Goal: Task Accomplishment & Management: Complete application form

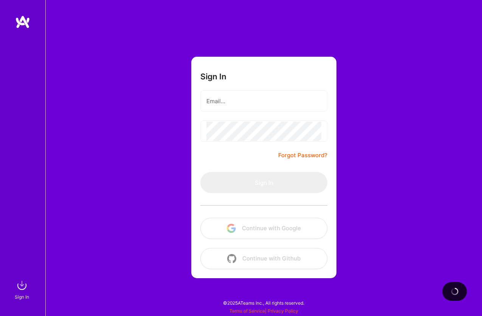
type input "[EMAIL_ADDRESS][DOMAIN_NAME]"
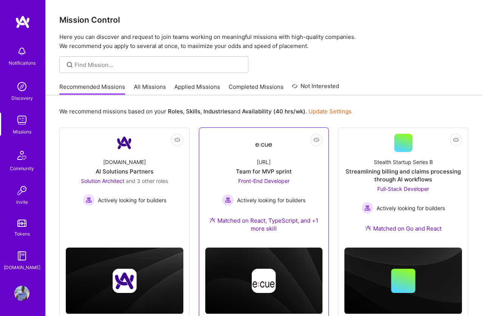
click at [260, 170] on div "Team for MVP sprint" at bounding box center [264, 171] width 56 height 8
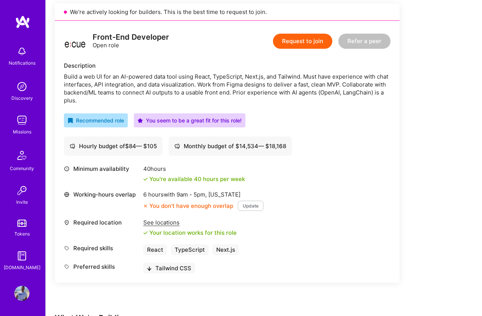
scroll to position [174, 0]
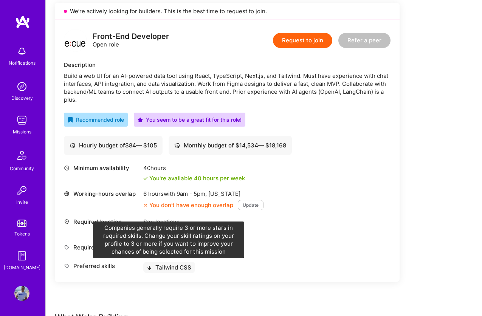
click at [150, 266] on icon at bounding box center [149, 268] width 5 height 5
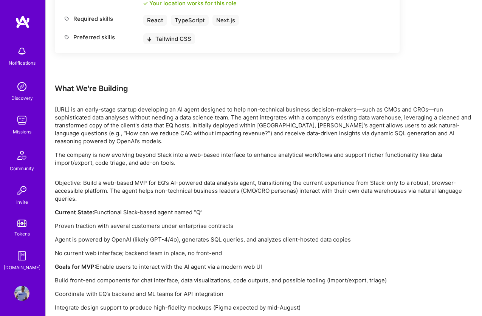
scroll to position [476, 0]
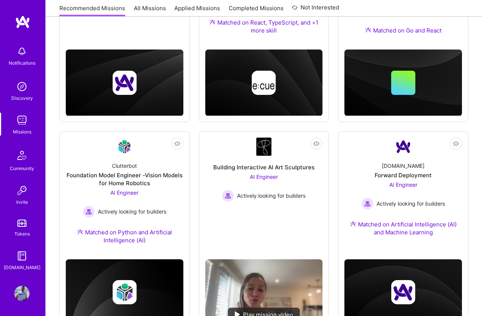
scroll to position [233, 0]
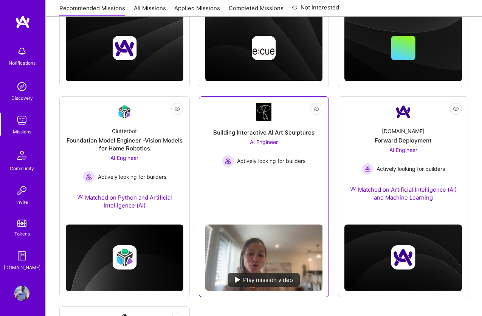
click at [297, 134] on div "Building Interactive AI Art Sculptures" at bounding box center [263, 132] width 101 height 8
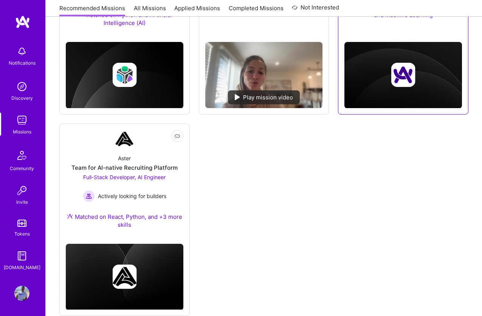
scroll to position [424, 0]
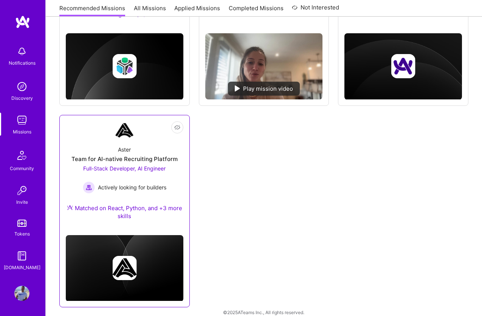
click at [158, 155] on div "Team for AI-native Recruiting Platform" at bounding box center [124, 159] width 106 height 8
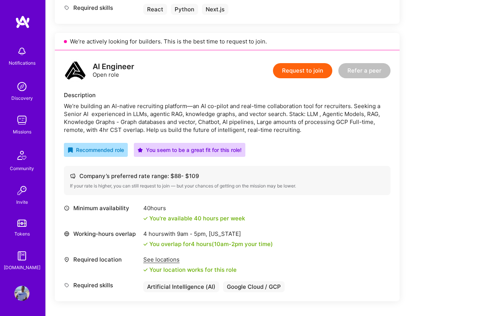
scroll to position [417, 0]
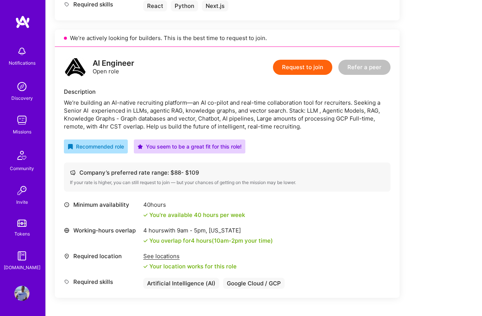
click at [262, 111] on div "We’re building an AI-native recruiting platform—an AI co-pilot and real-time co…" at bounding box center [227, 115] width 326 height 32
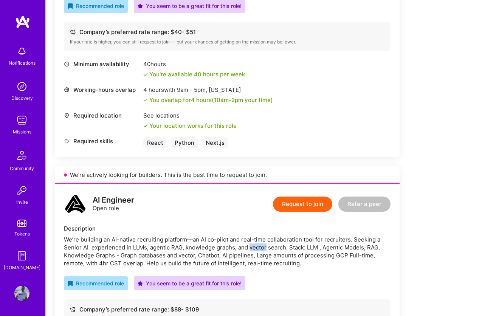
scroll to position [242, 0]
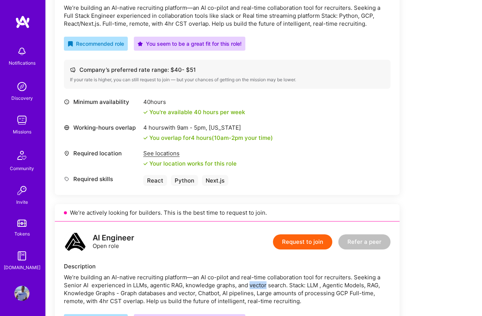
click at [311, 246] on button "Request to join" at bounding box center [302, 241] width 59 height 15
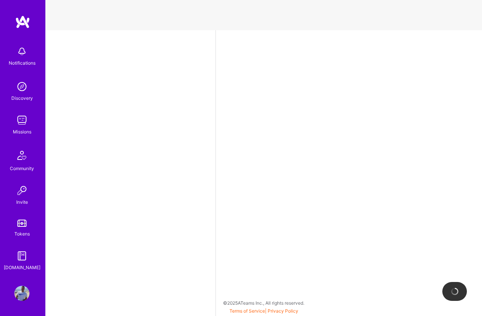
select select "BR"
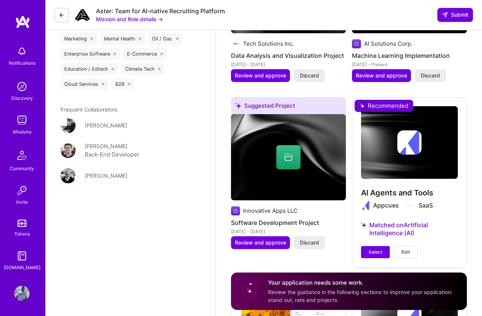
scroll to position [1012, 0]
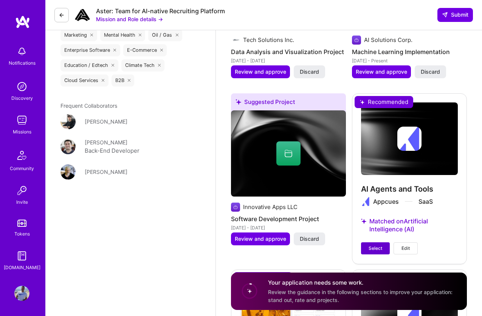
click at [380, 245] on span "Select" at bounding box center [375, 248] width 14 height 7
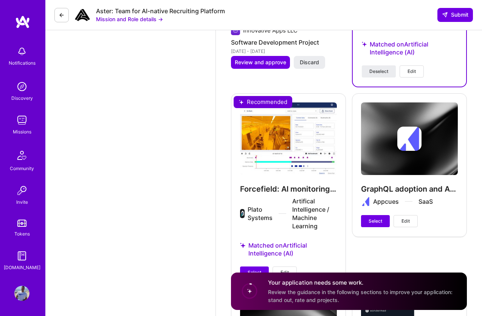
scroll to position [1193, 0]
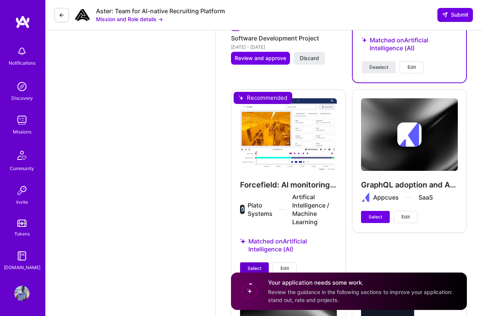
click at [262, 262] on button "Select" at bounding box center [254, 268] width 29 height 12
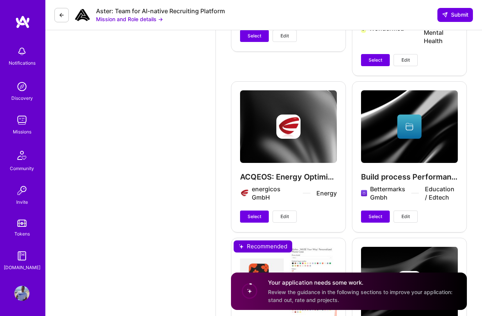
scroll to position [1576, 0]
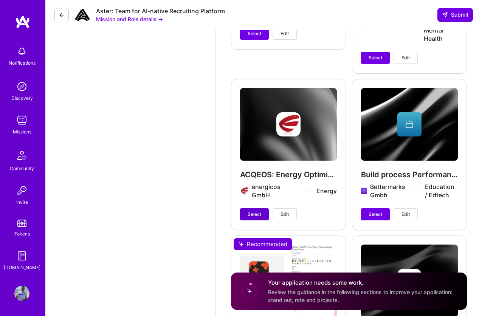
click at [261, 211] on span "Select" at bounding box center [254, 214] width 14 height 7
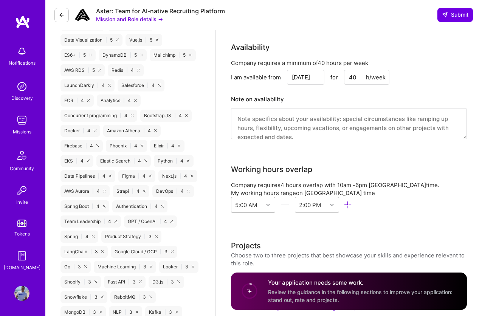
scroll to position [626, 0]
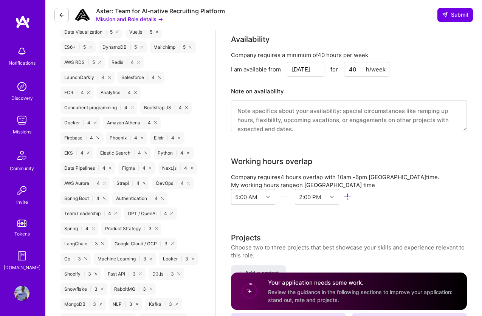
click at [251, 199] on div "5:00 AM 2:00 PM" at bounding box center [291, 198] width 121 height 19
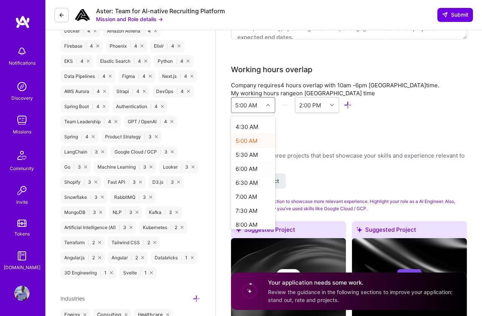
scroll to position [130, 0]
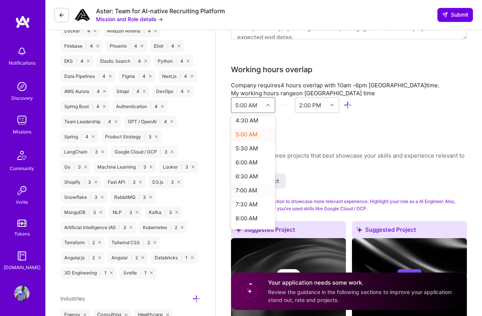
click at [252, 183] on div "7:00 AM" at bounding box center [253, 190] width 44 height 14
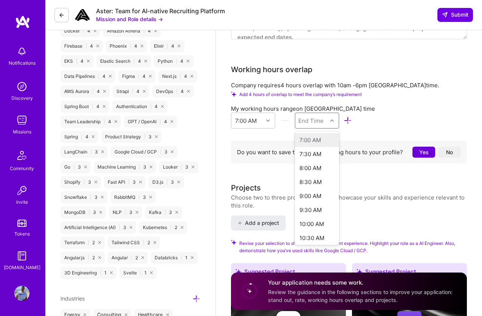
click at [319, 117] on div "End Time" at bounding box center [311, 120] width 32 height 15
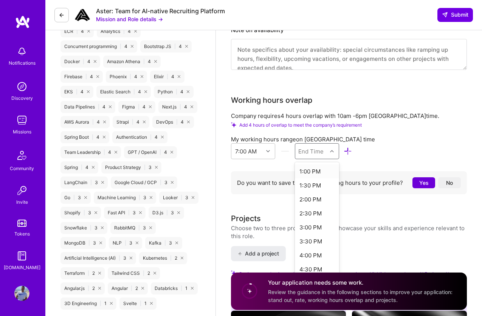
scroll to position [167, 0]
click at [312, 248] on div "4:00 PM" at bounding box center [317, 255] width 44 height 14
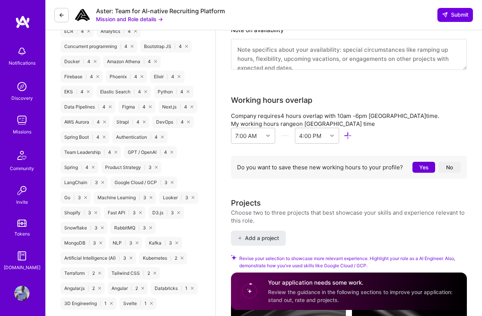
click at [397, 124] on div "My working hours range on Belo Horizonte time 7:00 AM 4:00 PM" at bounding box center [349, 133] width 236 height 27
click at [442, 162] on button "No" at bounding box center [449, 167] width 23 height 11
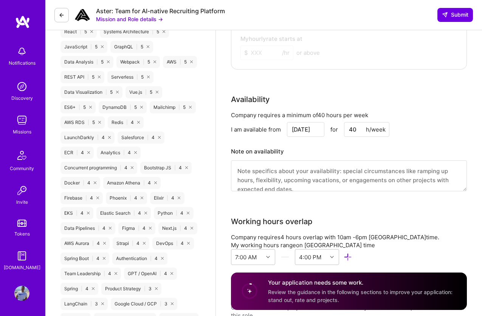
click at [320, 172] on textarea at bounding box center [349, 175] width 236 height 31
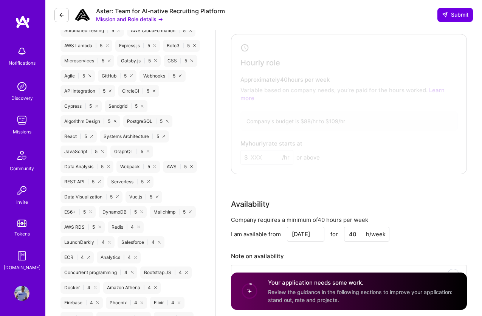
scroll to position [445, 0]
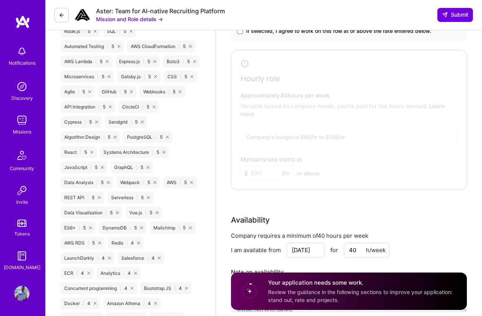
click at [306, 243] on input "[DATE]" at bounding box center [305, 250] width 37 height 15
click at [250, 205] on div "20" at bounding box center [254, 207] width 10 height 10
type input "Oct 20"
click at [330, 215] on div "Availability" at bounding box center [349, 219] width 236 height 11
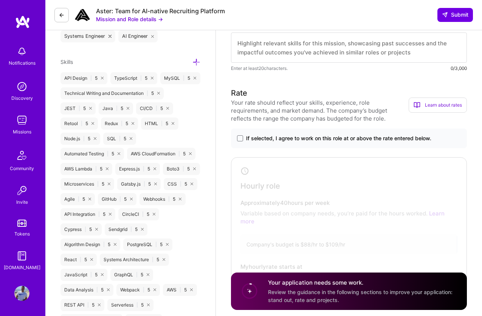
scroll to position [333, 0]
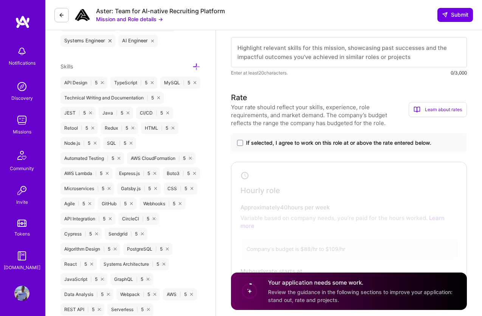
click at [274, 138] on div "If selected, I agree to work on this role at or above the rate entered below." at bounding box center [349, 143] width 236 height 20
click at [268, 139] on span "If selected, I agree to work on this role at or above the rate entered below." at bounding box center [338, 143] width 185 height 8
click at [0, 0] on input "If selected, I agree to work on this role at or above the rate entered below." at bounding box center [0, 0] width 0 height 0
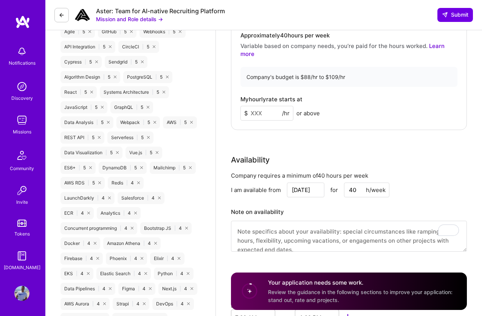
scroll to position [536, 0]
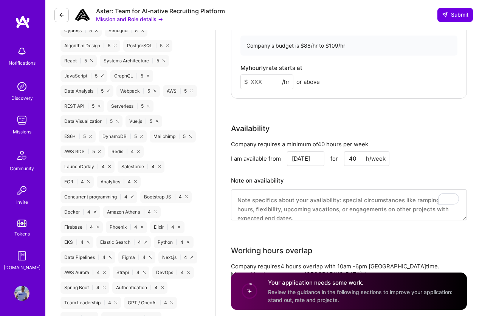
click at [267, 75] on input at bounding box center [266, 81] width 53 height 15
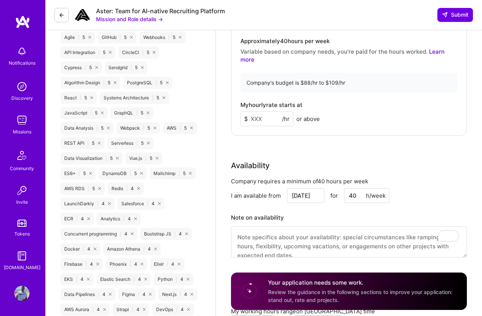
scroll to position [494, 0]
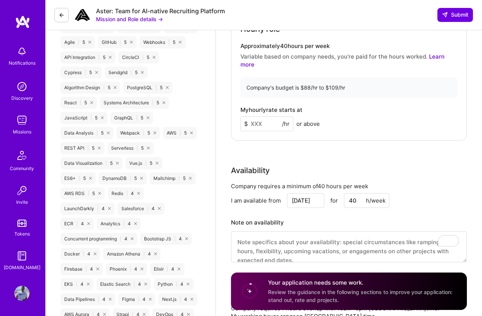
type input "9"
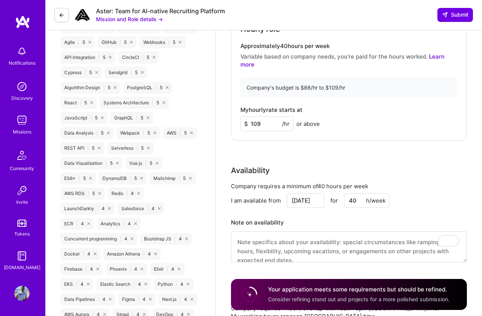
type input "109"
click at [385, 133] on div "Rate Your rate should reflect your skills, experience, role requirements, and m…" at bounding box center [349, 100] width 236 height 341
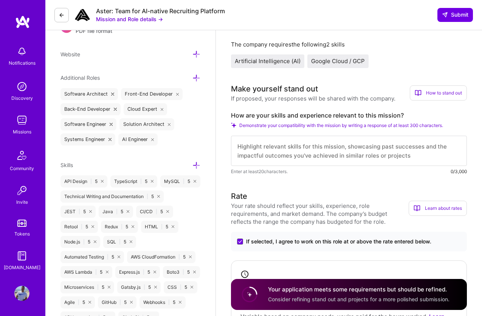
scroll to position [230, 0]
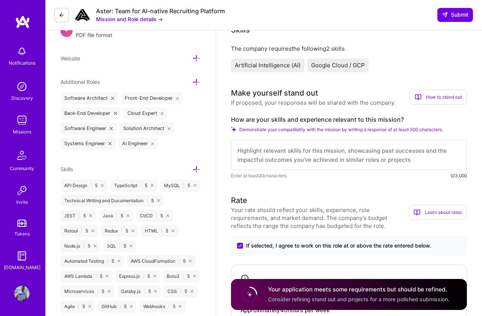
click at [383, 154] on textarea at bounding box center [349, 155] width 236 height 30
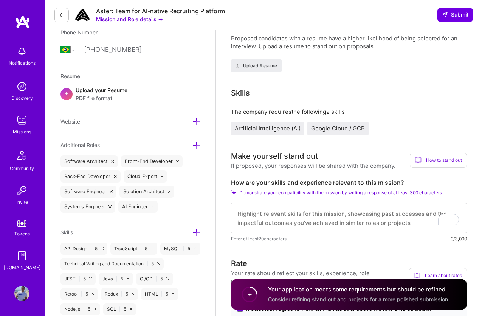
scroll to position [168, 0]
click at [335, 222] on textarea "To enrich screen reader interactions, please activate Accessibility in Grammarl…" at bounding box center [349, 217] width 236 height 30
paste textarea "Hi! My name is Juan Rivillas. I'm a Software Engineer with more than a decade o…"
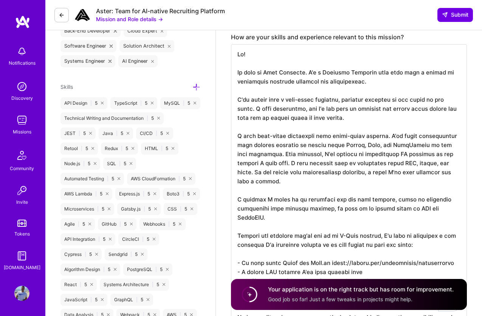
scroll to position [311, 0]
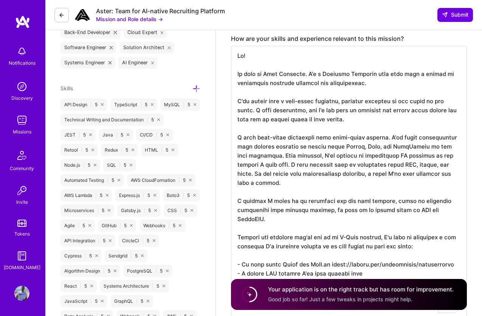
type textarea "Hi! My name is Juan Rivillas. I'm a Software Engineer with more than a decade o…"
click at [196, 86] on icon at bounding box center [196, 89] width 8 height 8
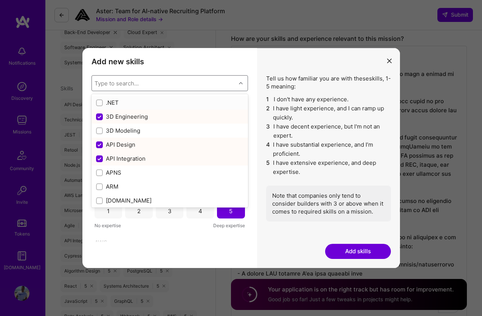
click at [183, 80] on div "Type to search..." at bounding box center [164, 83] width 144 height 15
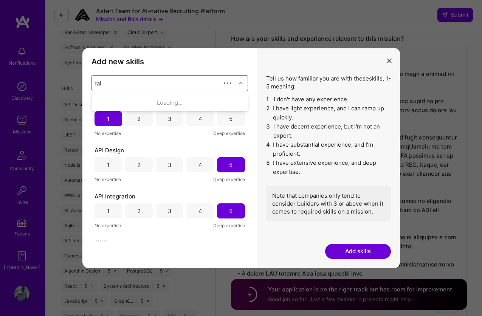
type input "rail"
checkbox input "true"
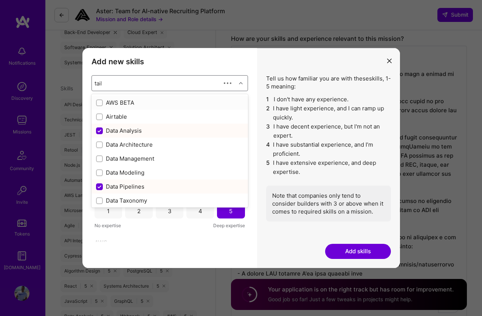
type input "tailw"
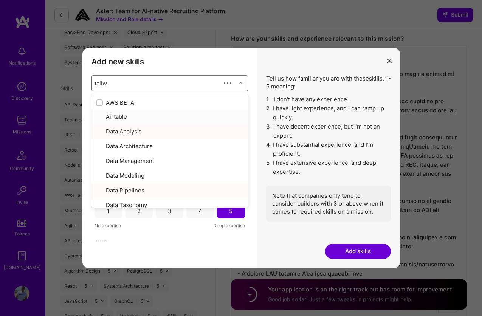
checkbox input "true"
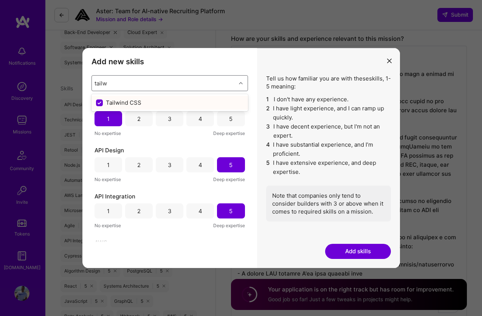
type input "tailw"
click at [229, 137] on div "3D Engineering 1 2 3 4 5 No expertise Deep expertise API Design 1 2 3 4 5 No ex…" at bounding box center [169, 171] width 156 height 142
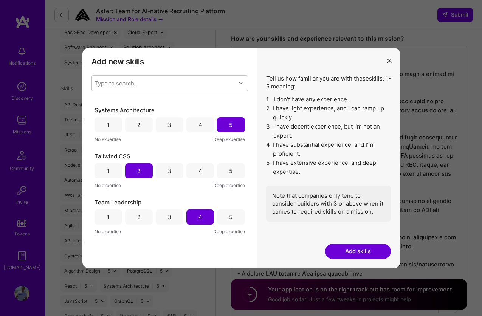
scroll to position [3839, 0]
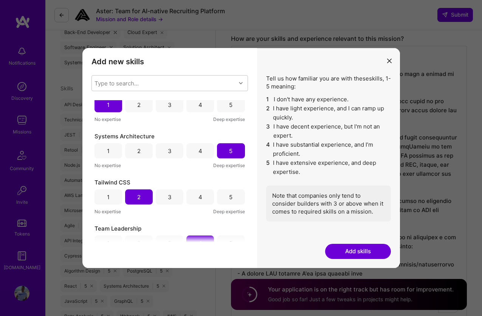
click at [218, 196] on div "5" at bounding box center [231, 196] width 28 height 15
click at [390, 60] on icon "modal" at bounding box center [389, 61] width 5 height 5
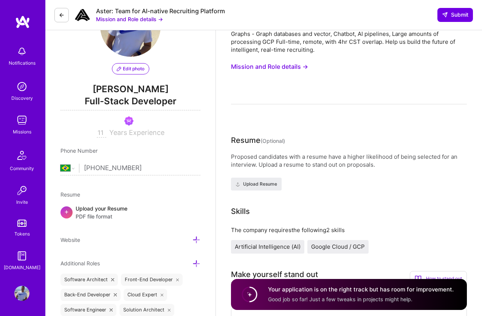
scroll to position [0, 0]
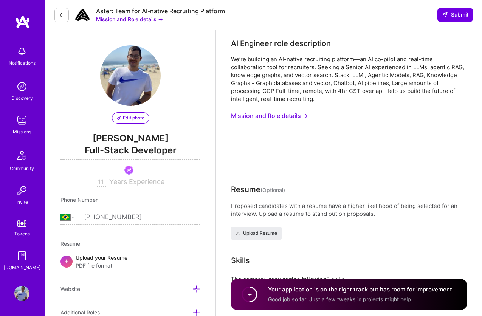
click at [287, 114] on button "Mission and Role details →" at bounding box center [269, 116] width 77 height 14
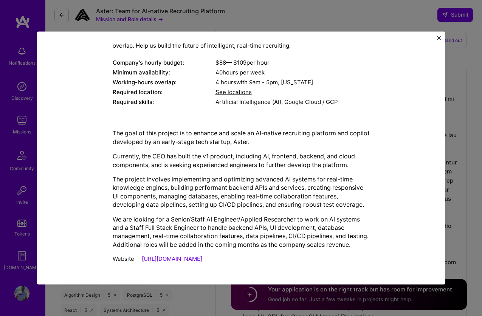
scroll to position [383, 0]
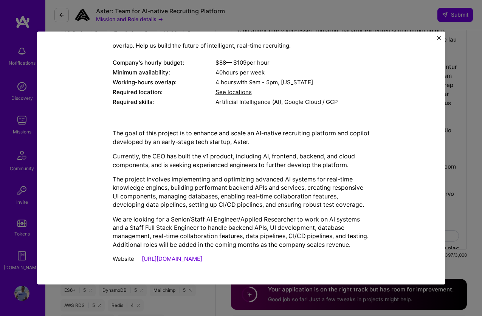
click at [439, 37] on img "Close" at bounding box center [439, 38] width 4 height 4
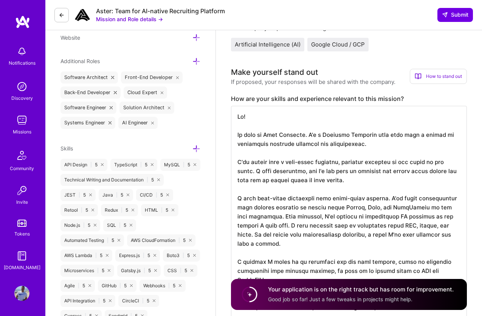
scroll to position [0, 0]
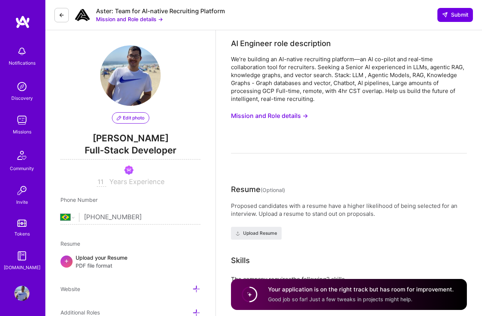
click at [295, 115] on button "Mission and Role details →" at bounding box center [269, 116] width 77 height 14
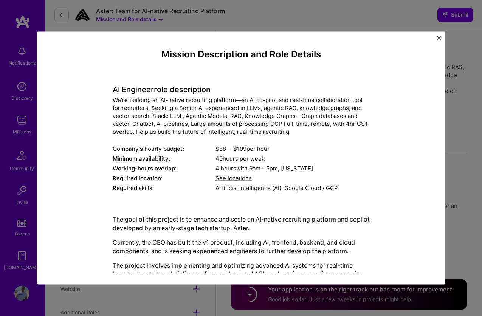
scroll to position [94, 0]
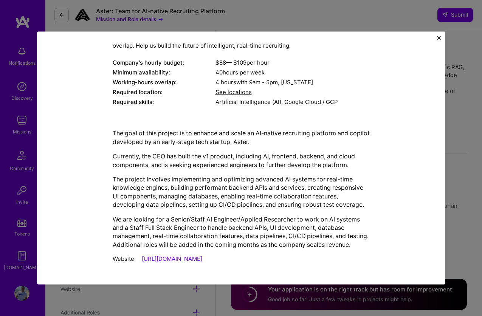
click at [175, 258] on link "https://asterhq.com/" at bounding box center [172, 258] width 60 height 7
click at [433, 38] on div "Mission Description and Role Details AI Engineer role description We’re buildin…" at bounding box center [241, 158] width 408 height 253
click at [436, 38] on div "Mission Description and Role Details AI Engineer role description We’re buildin…" at bounding box center [241, 158] width 408 height 253
click at [438, 37] on img "Close" at bounding box center [439, 38] width 4 height 4
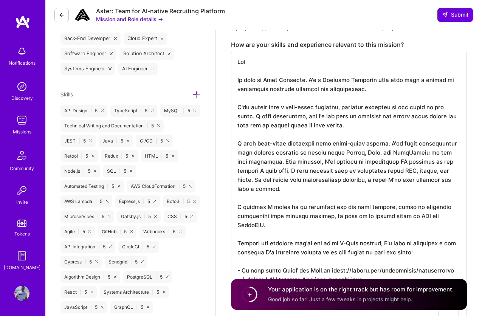
scroll to position [306, 0]
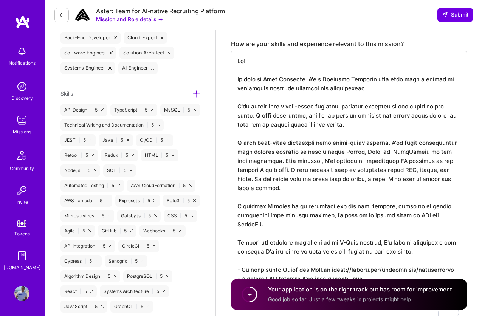
click at [344, 142] on textarea "To enrich screen reader interactions, please activate Accessibility in Grammarl…" at bounding box center [349, 188] width 236 height 275
click at [332, 153] on textarea "To enrich screen reader interactions, please activate Accessibility in Grammarl…" at bounding box center [349, 188] width 236 height 275
click at [353, 148] on textarea "To enrich screen reader interactions, please activate Accessibility in Grammarl…" at bounding box center [349, 188] width 236 height 275
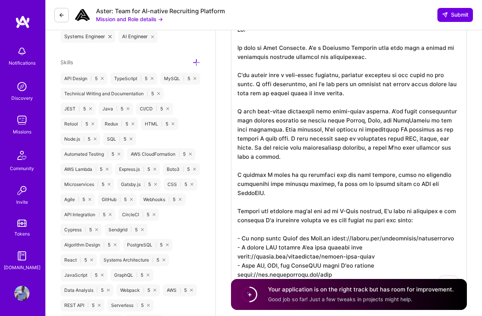
scroll to position [345, 0]
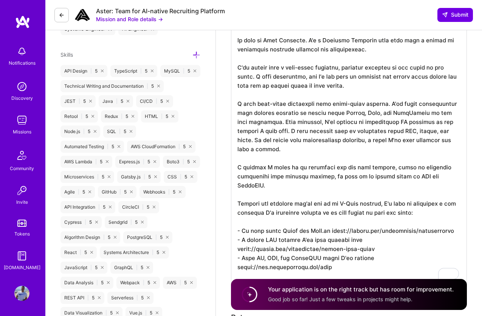
click at [394, 134] on textarea "To enrich screen reader interactions, please activate Accessibility in Grammarl…" at bounding box center [349, 149] width 236 height 275
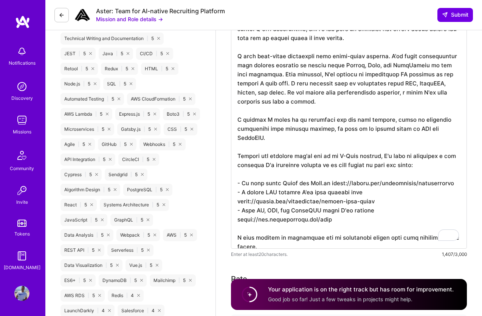
scroll to position [394, 0]
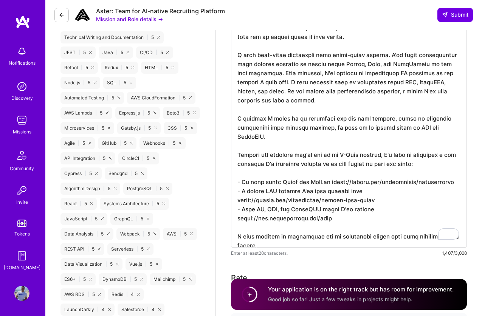
click at [387, 148] on textarea "To enrich screen reader interactions, please activate Accessibility in Grammarl…" at bounding box center [349, 105] width 236 height 284
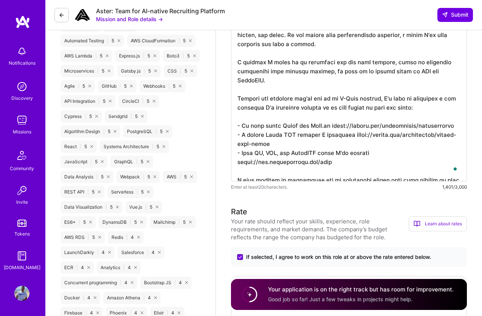
scroll to position [157, 0]
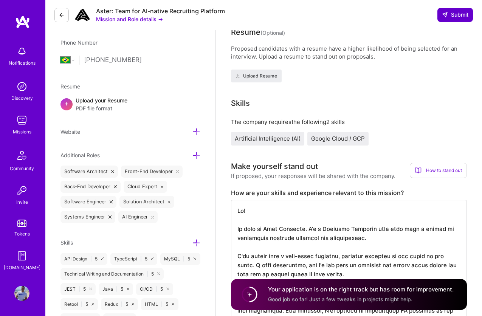
type textarea "Hi! My name is Juan Rivillas. I'm a Software Engineer with more than a decade o…"
click at [464, 13] on span "Submit" at bounding box center [455, 15] width 26 height 8
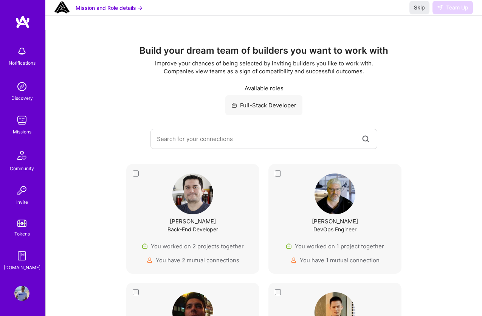
click at [21, 55] on img at bounding box center [21, 51] width 15 height 15
click at [25, 113] on img at bounding box center [21, 120] width 15 height 15
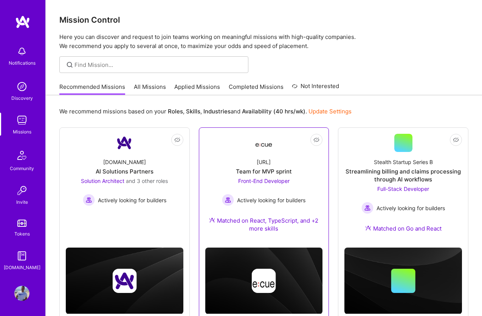
click at [278, 156] on div "Ecue.ai Team for MVP sprint Front-End Developer Actively looking for builders M…" at bounding box center [263, 197] width 117 height 90
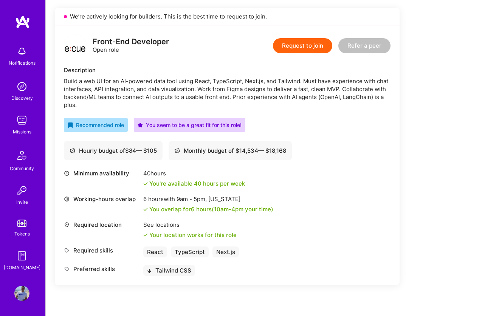
scroll to position [191, 0]
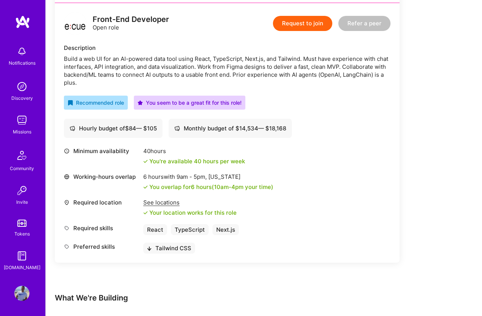
click at [183, 273] on div "Earn tokens for inviting a new A.Teamer to this mission Do you know the perfect…" at bounding box center [227, 106] width 345 height 374
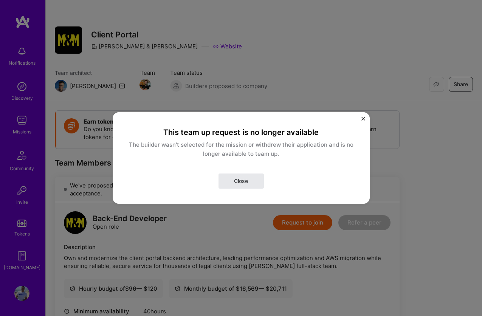
click at [246, 181] on span "Close" at bounding box center [241, 181] width 14 height 8
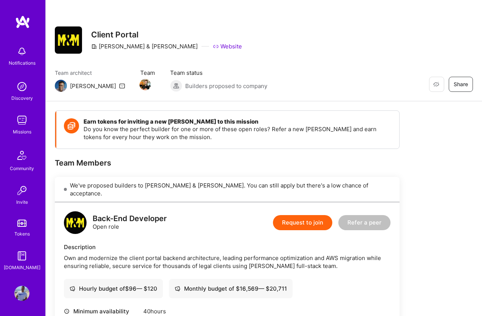
click at [296, 215] on button "Request to join" at bounding box center [302, 222] width 59 height 15
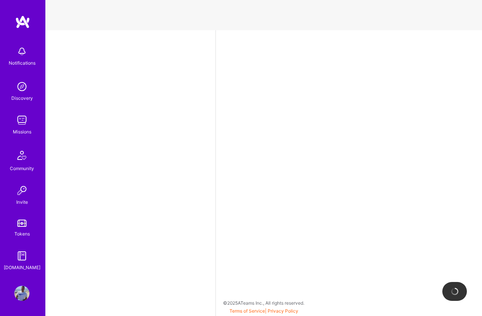
select select "BR"
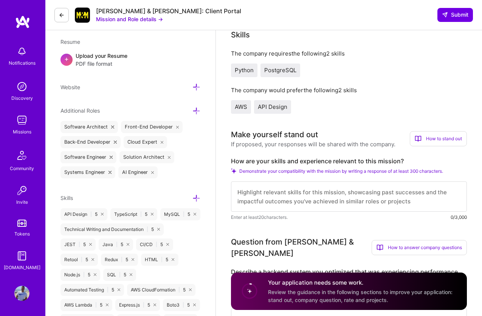
click at [337, 193] on textarea at bounding box center [349, 196] width 236 height 30
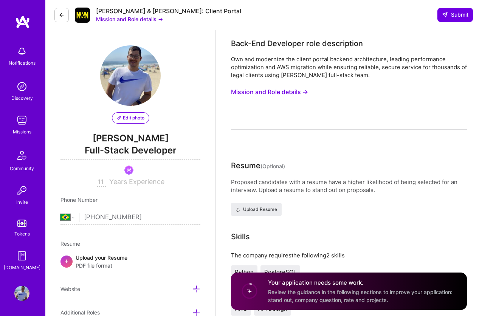
click at [290, 93] on button "Mission and Role details →" at bounding box center [269, 92] width 77 height 14
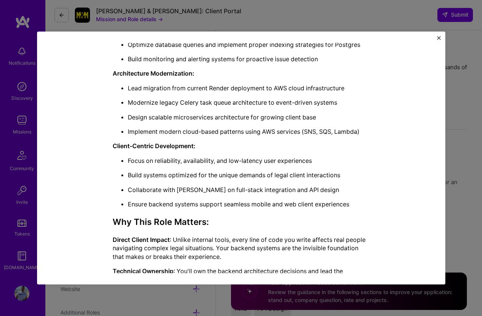
scroll to position [436, 0]
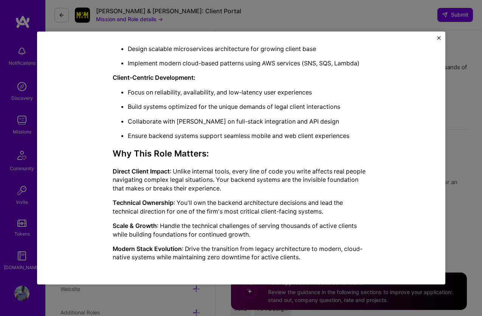
click at [437, 37] on img "Close" at bounding box center [439, 38] width 4 height 4
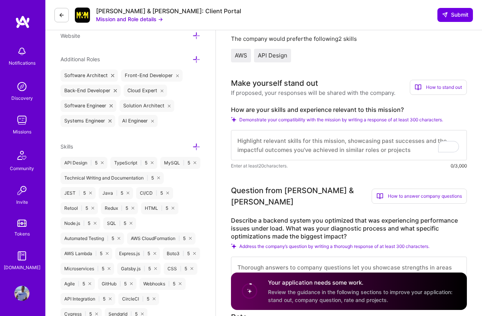
scroll to position [228, 0]
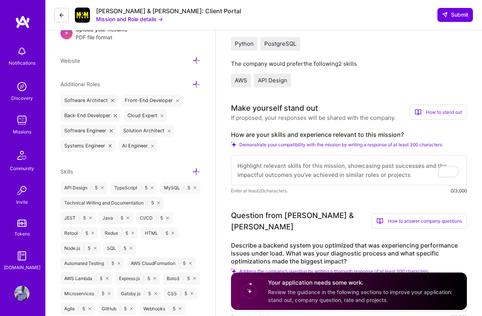
click at [304, 167] on textarea "To enrich screen reader interactions, please activate Accessibility in Grammarl…" at bounding box center [349, 170] width 236 height 30
click at [303, 168] on textarea "To enrich screen reader interactions, please activate Accessibility in Grammarl…" at bounding box center [349, 170] width 236 height 30
paste textarea "Hi! My name is Juan Rivillas. I'm a Software Engineer with more than a decade o…"
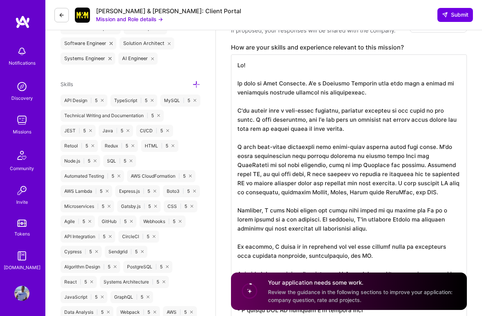
scroll to position [317, 0]
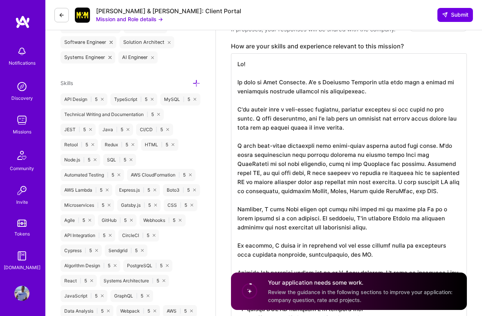
click at [374, 155] on textarea "To enrich screen reader interactions, please activate Accessibility in Grammarl…" at bounding box center [349, 213] width 236 height 320
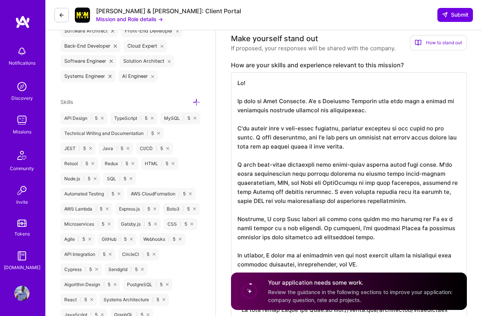
scroll to position [0, 0]
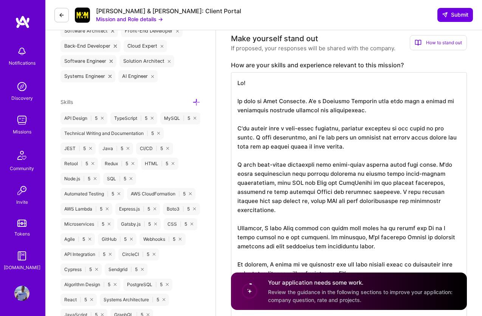
click at [412, 201] on textarea "To enrich screen reader interactions, please activate Accessibility in Grammarl…" at bounding box center [349, 227] width 236 height 311
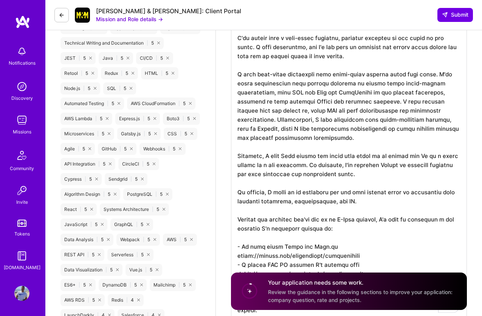
click at [251, 122] on textarea "To enrich screen reader interactions, please activate Accessibility in Grammarl…" at bounding box center [349, 151] width 236 height 338
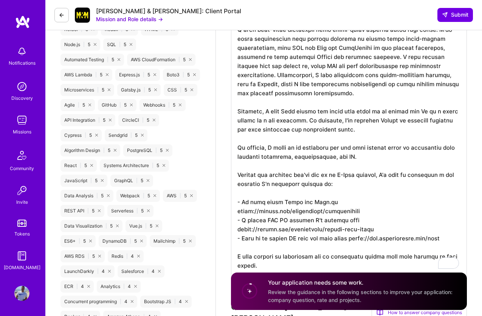
scroll to position [436, 0]
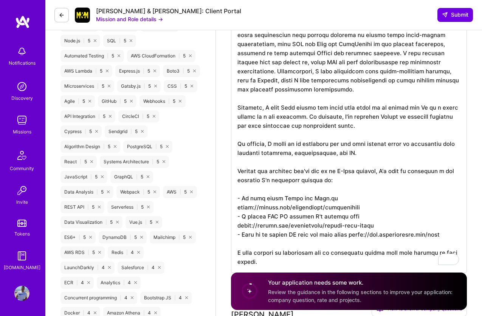
click at [357, 156] on textarea "To enrich screen reader interactions, please activate Accessibility in Grammarl…" at bounding box center [349, 103] width 236 height 338
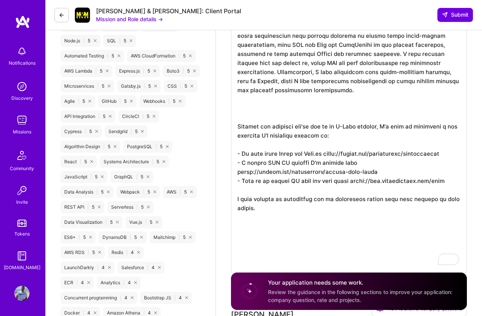
scroll to position [0, 0]
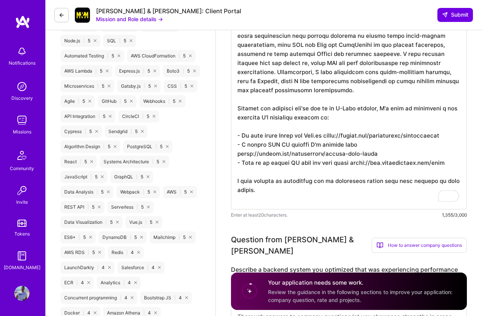
click at [304, 133] on textarea "To enrich screen reader interactions, please activate Accessibility in Grammarl…" at bounding box center [349, 71] width 236 height 275
click at [243, 145] on textarea "To enrich screen reader interactions, please activate Accessibility in Grammarl…" at bounding box center [349, 71] width 236 height 275
click at [267, 144] on textarea "To enrich screen reader interactions, please activate Accessibility in Grammarl…" at bounding box center [349, 71] width 236 height 275
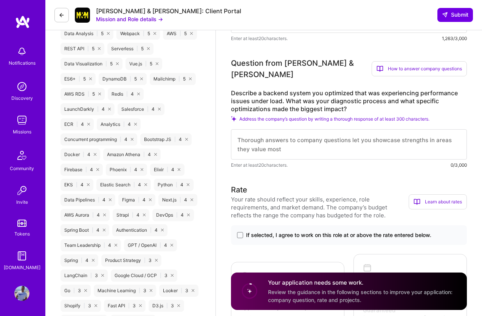
scroll to position [673, 0]
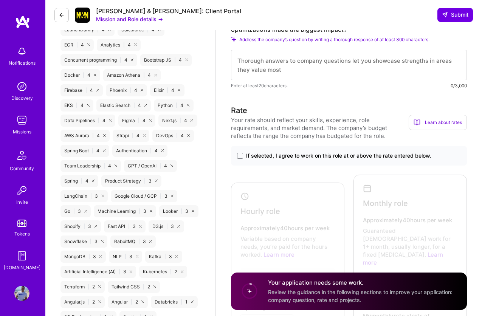
type textarea "Hi! My name is Juan Rivillas. I'm a Software Engineer with more than a decade o…"
click at [319, 146] on div "If selected, I agree to work on this role at or above the rate entered below." at bounding box center [349, 156] width 236 height 20
click at [243, 153] on span at bounding box center [240, 156] width 6 height 6
click at [0, 0] on input "If selected, I agree to work on this role at or above the rate entered below." at bounding box center [0, 0] width 0 height 0
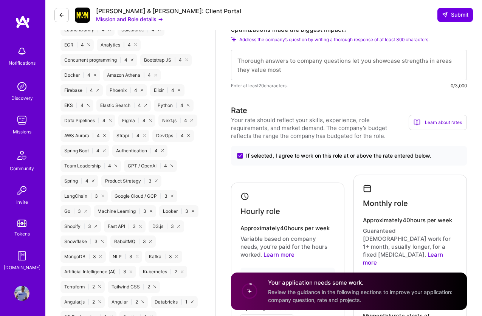
scroll to position [774, 0]
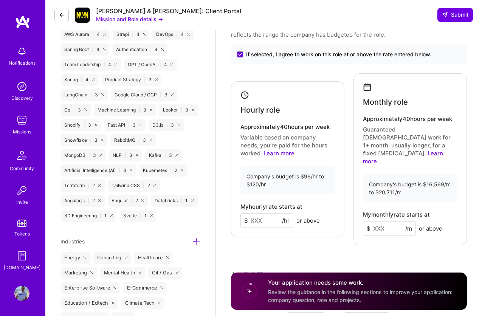
click at [258, 213] on input at bounding box center [266, 220] width 53 height 15
type input "120"
click at [375, 221] on input at bounding box center [389, 228] width 53 height 15
click at [378, 228] on div "Rate Your rate should reflect your skills, experience, role requirements, and m…" at bounding box center [349, 189] width 236 height 373
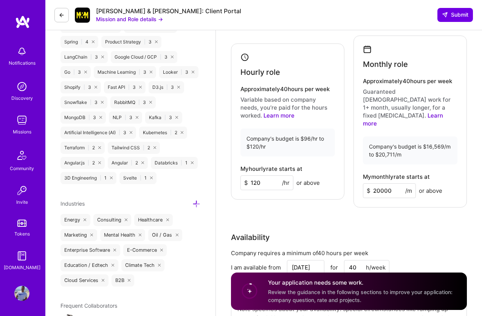
scroll to position [823, 0]
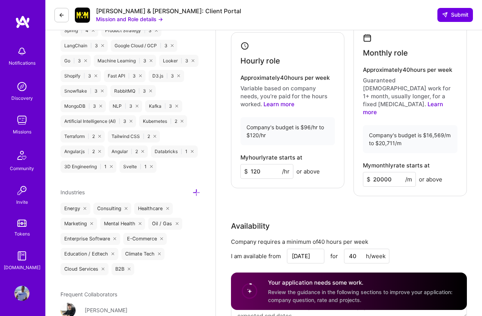
drag, startPoint x: 380, startPoint y: 157, endPoint x: 429, endPoint y: 157, distance: 48.4
click at [427, 172] on div "$ 20000 /m or above" at bounding box center [402, 179] width 79 height 15
type input "20700"
click at [414, 184] on div "Rate Your rate should reflect your skills, experience, role requirements, and m…" at bounding box center [349, 140] width 236 height 373
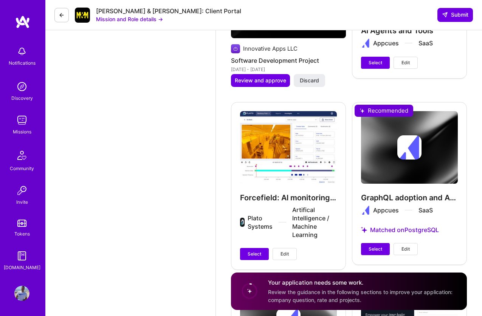
scroll to position [1556, 0]
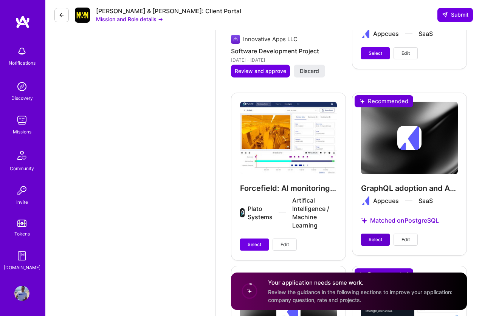
click at [378, 236] on span "Select" at bounding box center [375, 239] width 14 height 7
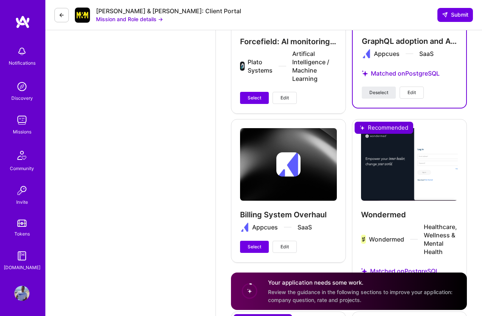
scroll to position [1750, 0]
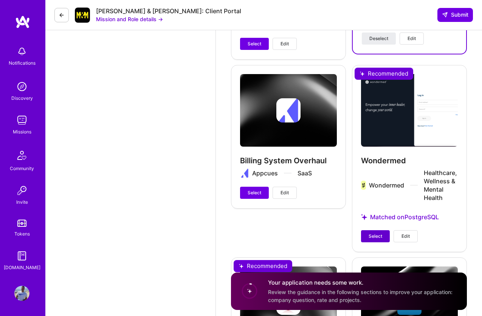
click at [379, 233] on span "Select" at bounding box center [375, 236] width 14 height 7
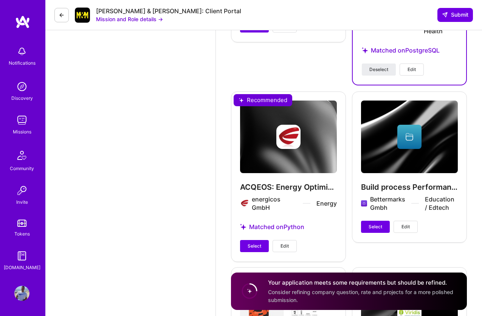
scroll to position [1926, 0]
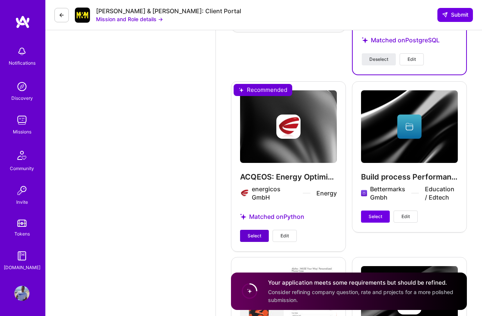
click at [260, 232] on span "Select" at bounding box center [254, 235] width 14 height 7
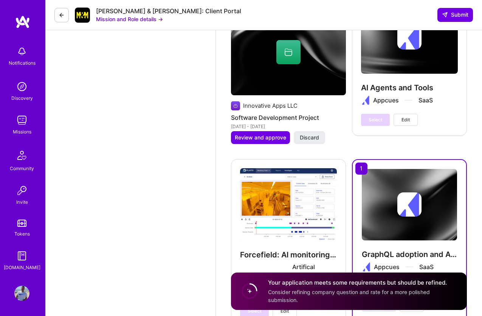
scroll to position [1570, 0]
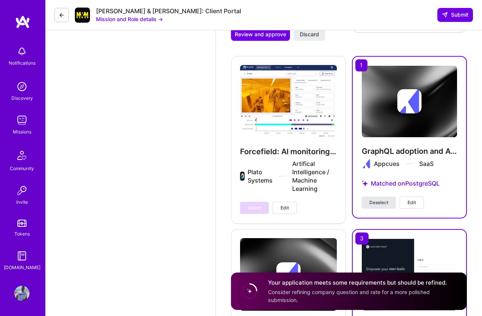
click at [375, 199] on span "Deselect" at bounding box center [378, 202] width 19 height 7
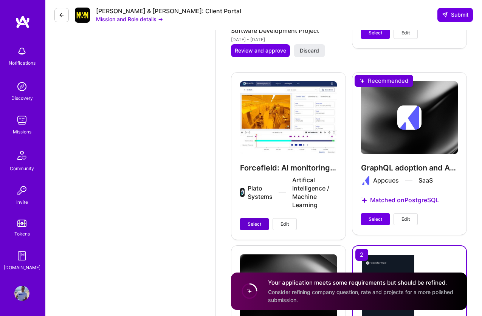
click at [260, 221] on span "Select" at bounding box center [254, 224] width 14 height 7
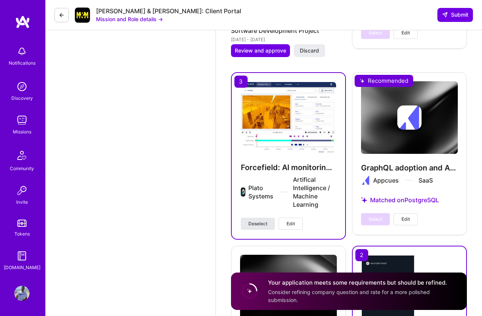
click at [260, 220] on span "Deselect" at bounding box center [257, 223] width 19 height 7
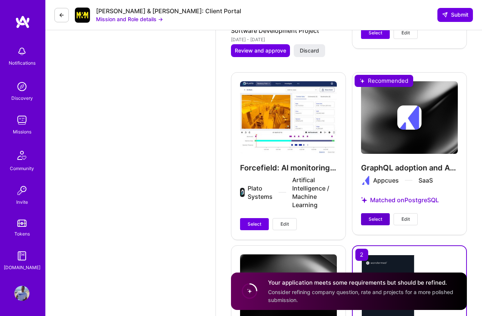
click at [370, 216] on span "Select" at bounding box center [375, 219] width 14 height 7
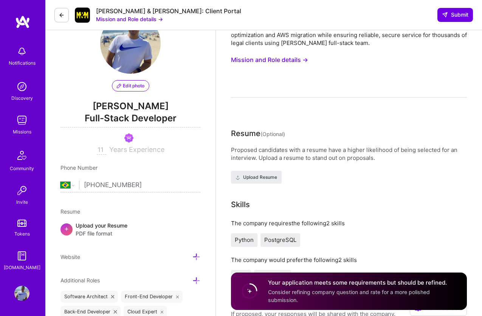
scroll to position [0, 0]
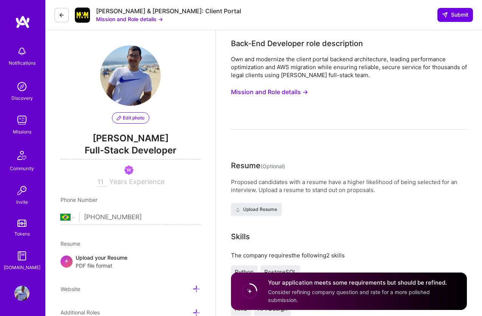
click at [294, 93] on button "Mission and Role details →" at bounding box center [269, 92] width 77 height 14
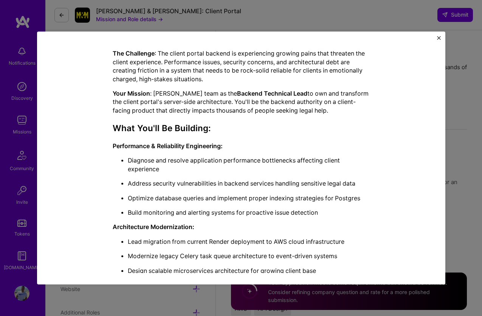
scroll to position [216, 0]
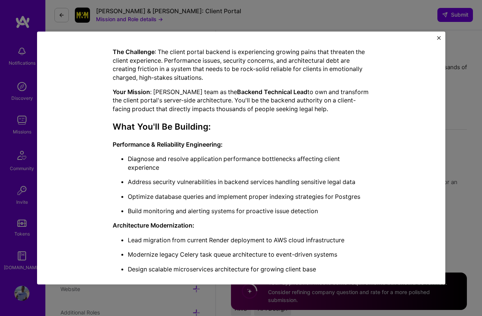
click at [439, 39] on img "Close" at bounding box center [439, 38] width 4 height 4
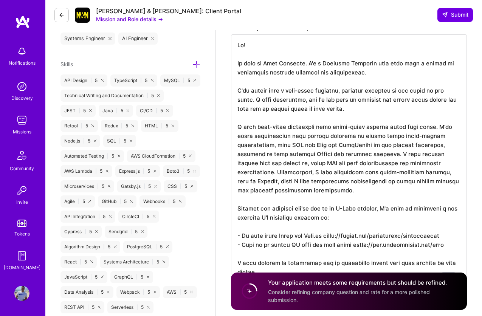
scroll to position [336, 0]
click at [439, 125] on textarea "To enrich screen reader interactions, please activate Accessibility in Grammarl…" at bounding box center [349, 162] width 236 height 257
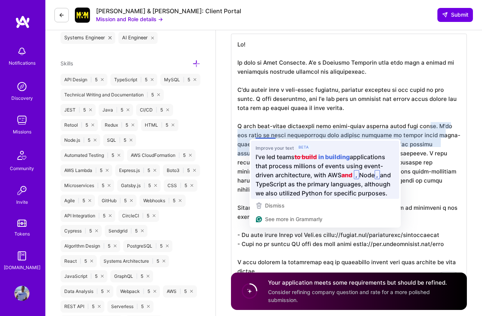
type textarea "Hi! My name is Juan Rivillas. I'm a Software Engineer with more than a decade o…"
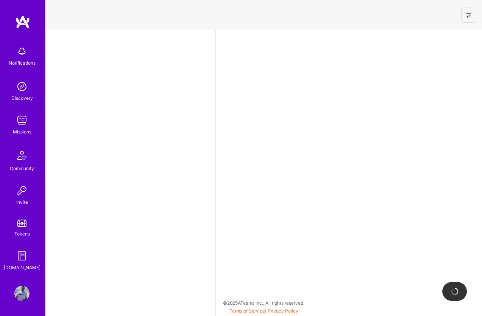
select select "BR"
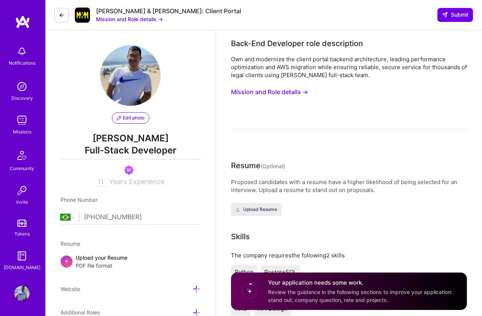
click at [25, 298] on img at bounding box center [21, 293] width 15 height 15
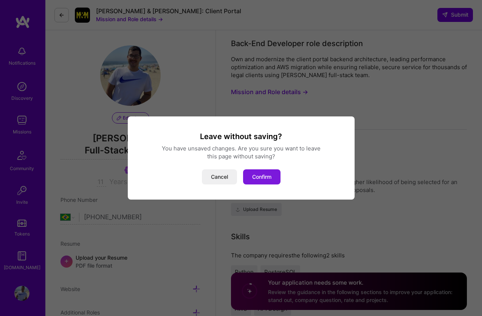
click at [259, 172] on button "Confirm" at bounding box center [261, 176] width 37 height 15
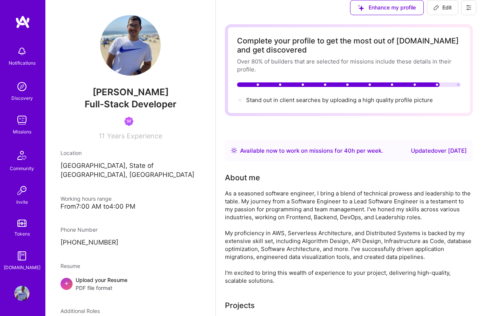
scroll to position [223, 0]
click at [444, 11] on span "Edit" at bounding box center [442, 8] width 19 height 8
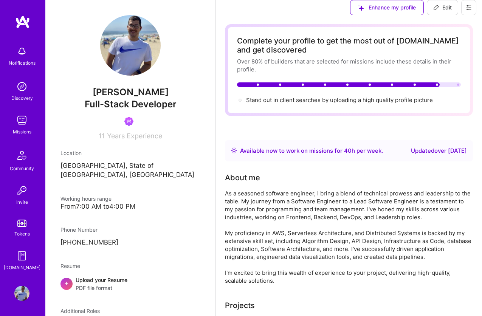
select select "BR"
select select "Right Now"
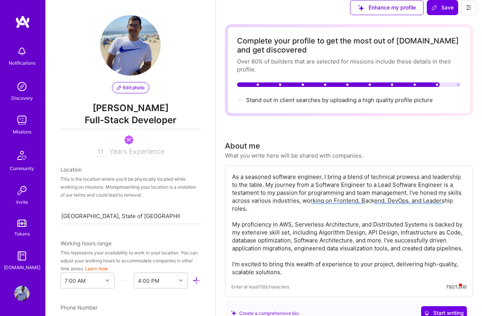
scroll to position [1116, 0]
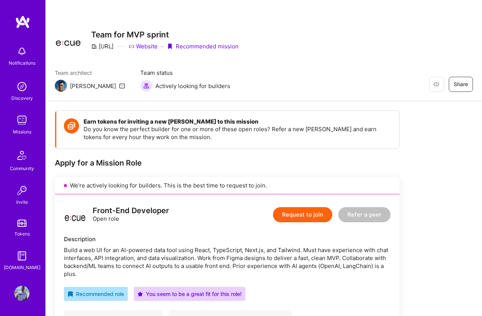
click at [22, 130] on div "Missions" at bounding box center [22, 132] width 19 height 8
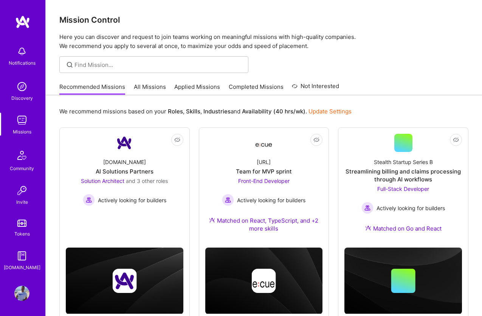
click at [208, 86] on link "Applied Missions" at bounding box center [197, 89] width 46 height 12
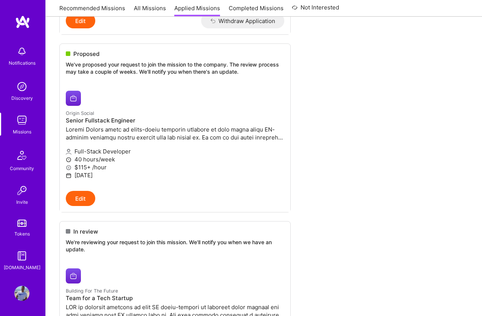
scroll to position [293, 0]
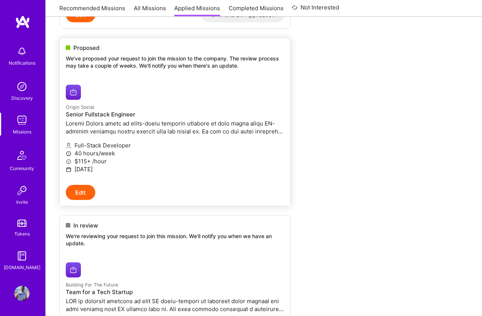
click at [250, 135] on div "Origin Social Senior Fullstack Engineer" at bounding box center [175, 120] width 218 height 34
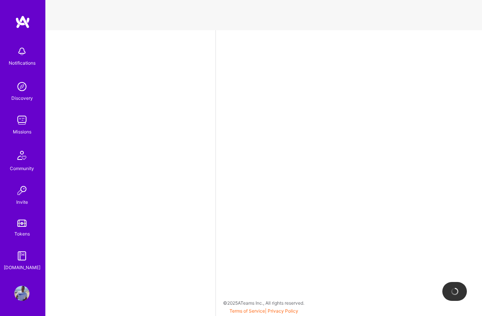
select select "BR"
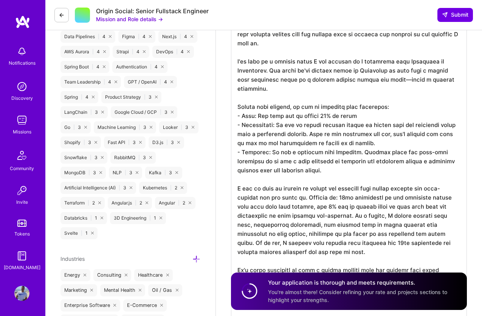
scroll to position [671, 0]
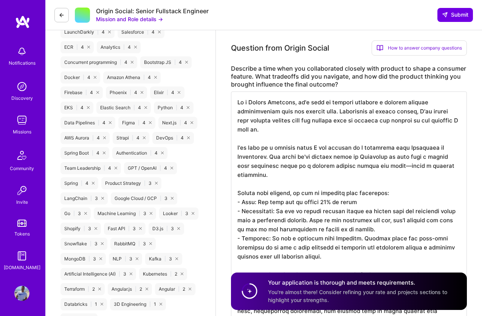
click at [383, 215] on textarea at bounding box center [349, 274] width 236 height 366
click at [301, 136] on textarea "To enrich screen reader interactions, please activate Accessibility in Grammarl…" at bounding box center [349, 274] width 236 height 366
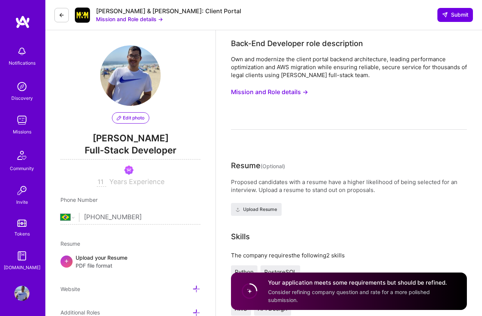
select select "BR"
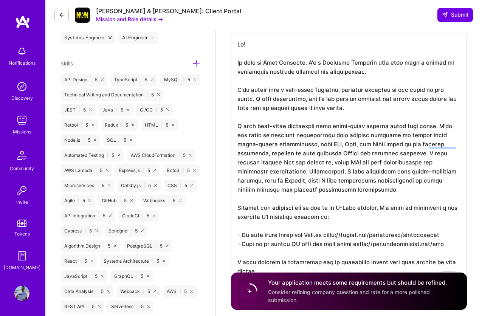
click at [409, 143] on textarea "To enrich screen reader interactions, please activate Accessibility in Grammarl…" at bounding box center [349, 162] width 236 height 257
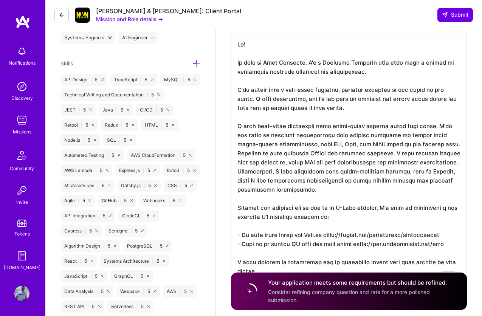
click at [304, 154] on textarea "To enrich screen reader interactions, please activate Accessibility in Grammarl…" at bounding box center [349, 162] width 236 height 257
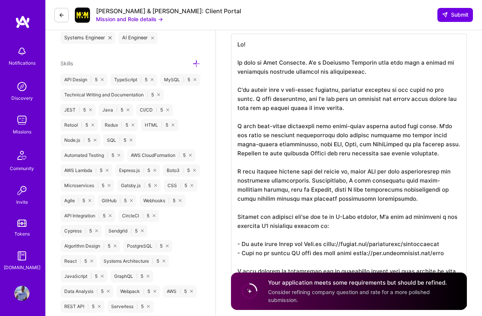
click at [298, 170] on textarea "To enrich screen reader interactions, please activate Accessibility in Grammarl…" at bounding box center [349, 167] width 236 height 266
click at [391, 172] on textarea "To enrich screen reader interactions, please activate Accessibility in Grammarl…" at bounding box center [349, 167] width 236 height 266
drag, startPoint x: 391, startPoint y: 172, endPoint x: 407, endPoint y: 188, distance: 22.4
click at [391, 172] on textarea "To enrich screen reader interactions, please activate Accessibility in Grammarl…" at bounding box center [349, 167] width 236 height 266
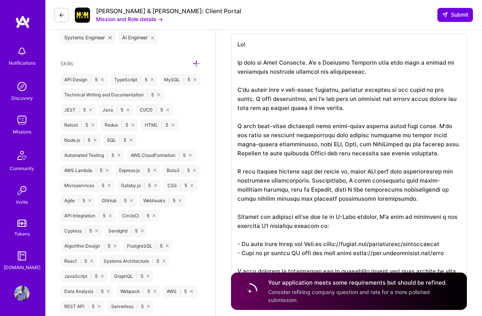
click at [399, 171] on textarea "To enrich screen reader interactions, please activate Accessibility in Grammarl…" at bounding box center [349, 167] width 236 height 266
click at [351, 181] on textarea "To enrich screen reader interactions, please activate Accessibility in Grammarl…" at bounding box center [349, 167] width 236 height 266
click at [404, 195] on textarea "To enrich screen reader interactions, please activate Accessibility in Grammarl…" at bounding box center [349, 167] width 236 height 266
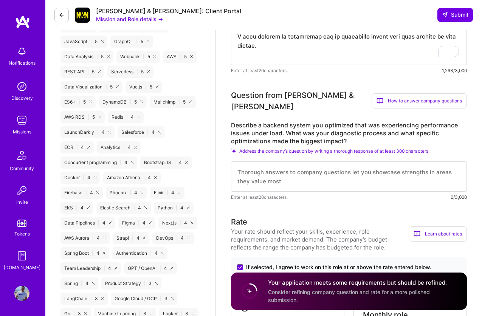
scroll to position [607, 0]
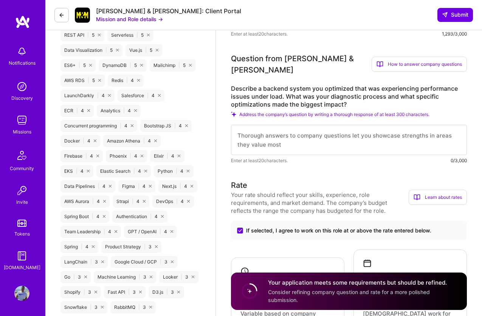
type textarea "Hi! My name is Juan Rivillas. I'm a Software Engineer with more than a decade o…"
click at [380, 133] on textarea at bounding box center [349, 140] width 236 height 30
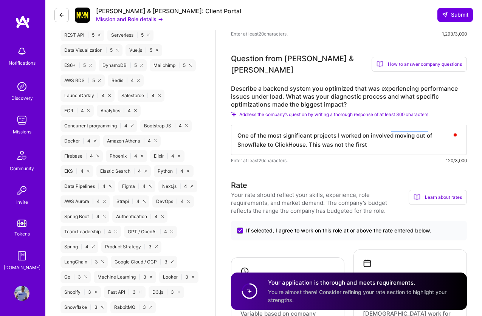
click at [371, 138] on textarea "One of the most significant projects I worked on involved moving out of Snowfla…" at bounding box center [349, 140] width 236 height 30
click at [335, 137] on textarea "One of the most significant projects I worked on involved moving out of Snowfla…" at bounding box center [349, 140] width 236 height 30
paste textarea "I'll pick up a project where I was working on a migration from Snowflake to Cli…"
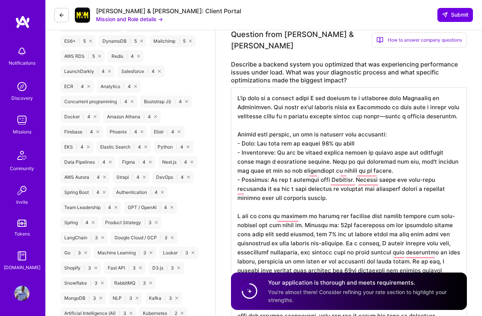
scroll to position [625, 0]
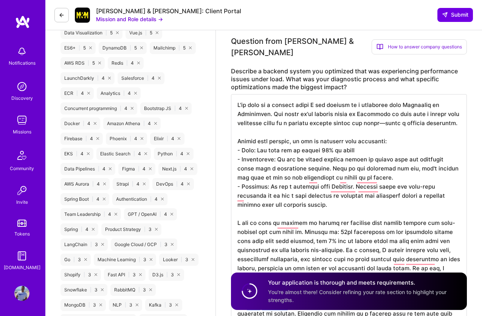
click at [358, 153] on textarea "To enrich screen reader interactions, please activate Accessibility in Grammarl…" at bounding box center [349, 258] width 236 height 329
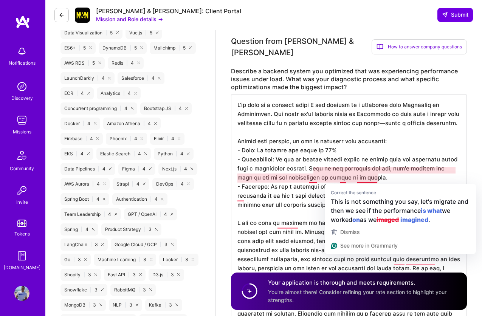
click at [400, 175] on textarea "To enrich screen reader interactions, please activate Accessibility in Grammarl…" at bounding box center [349, 258] width 236 height 329
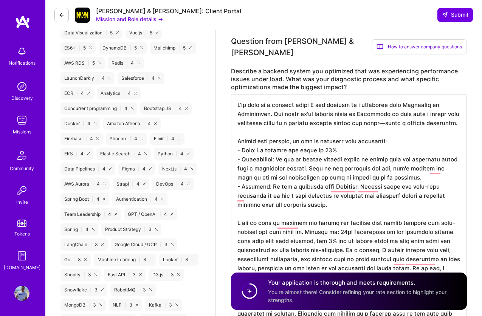
click at [416, 176] on textarea "To enrich screen reader interactions, please activate Accessibility in Grammarl…" at bounding box center [349, 258] width 236 height 329
click at [438, 170] on textarea "To enrich screen reader interactions, please activate Accessibility in Grammarl…" at bounding box center [349, 258] width 236 height 329
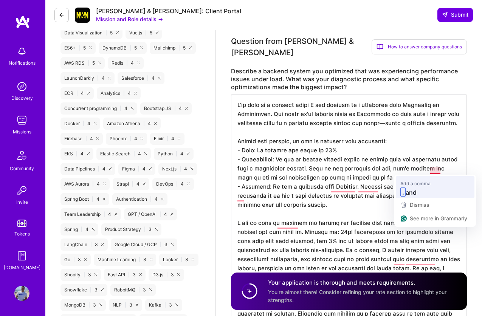
type textarea "I'll pick up a project where I was working on a migration from Snowflake to Cli…"
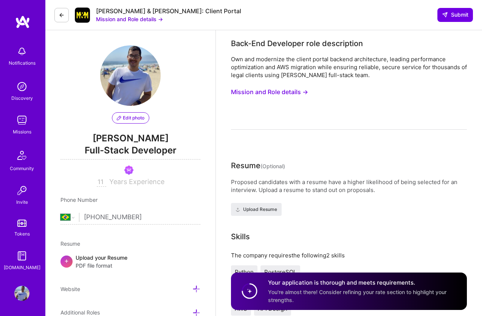
select select "BR"
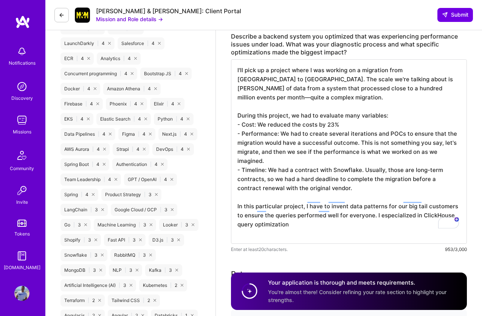
click at [380, 209] on textarea "I'll pick up a project where I was working on a migration from [GEOGRAPHIC_DATA…" at bounding box center [349, 151] width 236 height 184
click at [374, 215] on textarea "I'll pick up a project where I was working on a migration from [GEOGRAPHIC_DATA…" at bounding box center [349, 151] width 236 height 184
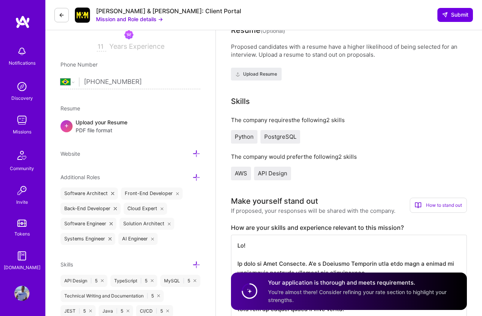
scroll to position [0, 0]
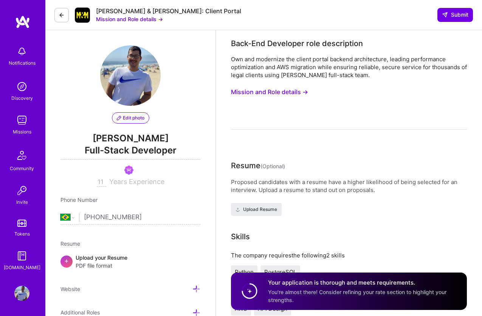
type textarea "I'll pick up a project where I was working on a migration from Snowflake to Cli…"
click at [270, 91] on button "Mission and Role details →" at bounding box center [269, 92] width 77 height 14
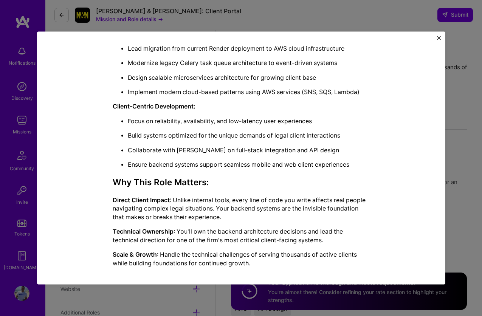
scroll to position [408, 0]
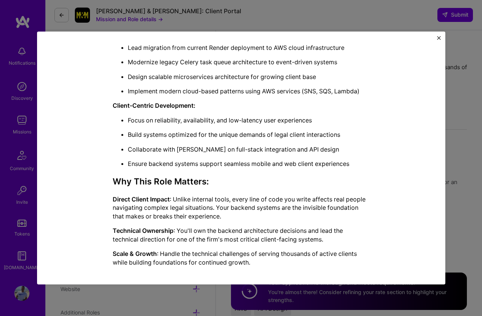
click at [440, 37] on img "Close" at bounding box center [439, 38] width 4 height 4
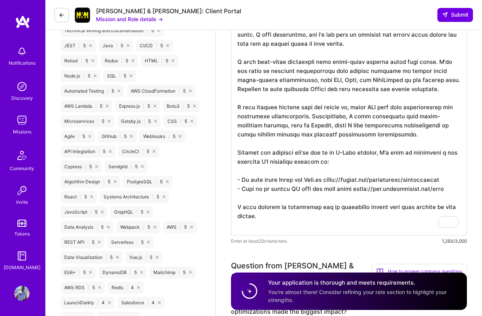
scroll to position [379, 0]
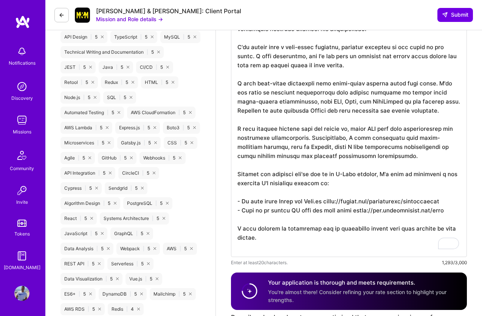
click at [405, 159] on textarea "To enrich screen reader interactions, please activate Accessibility in Grammarl…" at bounding box center [349, 124] width 236 height 266
click at [393, 186] on textarea "To enrich screen reader interactions, please activate Accessibility in Grammarl…" at bounding box center [349, 124] width 236 height 266
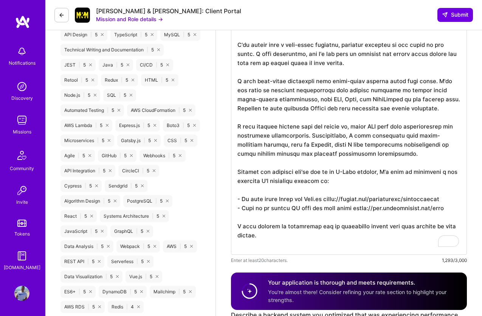
drag, startPoint x: 363, startPoint y: 161, endPoint x: 363, endPoint y: 150, distance: 11.3
click at [363, 161] on textarea "To enrich screen reader interactions, please activate Accessibility in Grammarl…" at bounding box center [349, 122] width 236 height 266
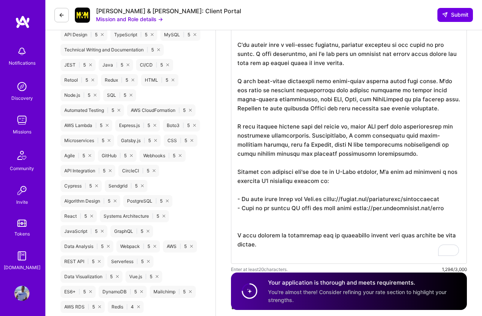
paste textarea "In summary, I would be an excellent fit for your project given my experience wi…"
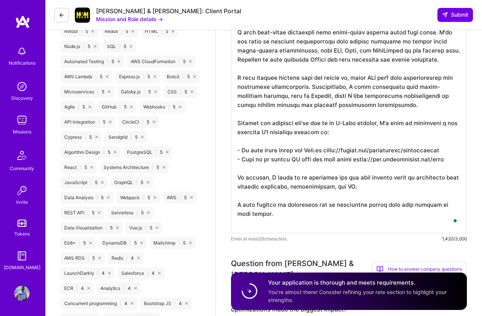
scroll to position [430, 0]
click at [398, 186] on textarea "To enrich screen reader interactions, please activate Accessibility in Grammarl…" at bounding box center [349, 86] width 236 height 293
click at [317, 206] on textarea "To enrich screen reader interactions, please activate Accessibility in Grammarl…" at bounding box center [349, 86] width 236 height 293
click at [402, 220] on textarea "To enrich screen reader interactions, please activate Accessibility in Grammarl…" at bounding box center [349, 86] width 236 height 293
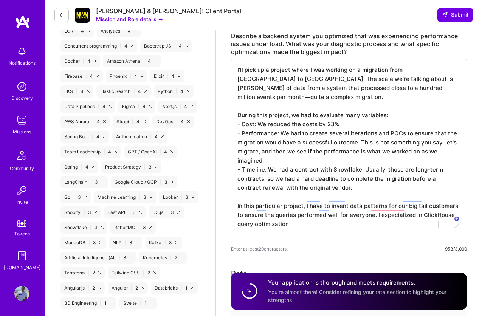
scroll to position [688, 0]
type textarea "Hi! My name is Juan Rivillas. I'm a Software Engineer with more than a decade o…"
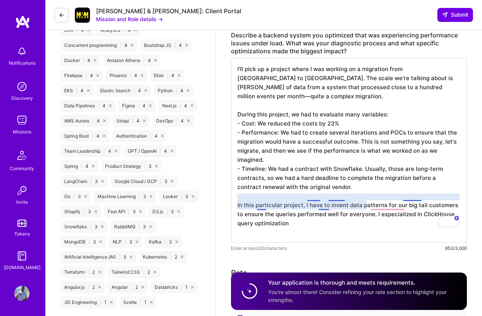
click at [314, 198] on textarea "I'll pick up a project where I was working on a migration from Snowflake to Cli…" at bounding box center [349, 150] width 236 height 184
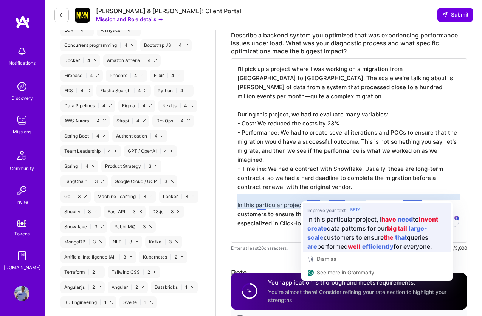
scroll to position [0, 0]
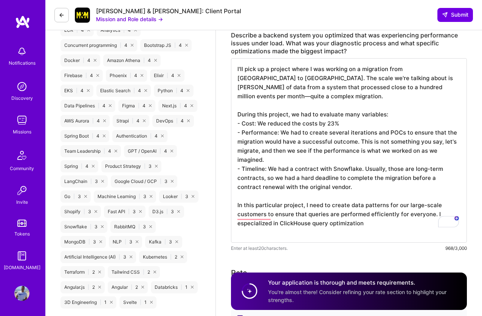
click at [321, 198] on textarea "I'll pick up a project where I was working on a migration from Snowflake to Cli…" at bounding box center [349, 150] width 236 height 184
click at [332, 197] on textarea "I'll pick up a project where I was working on a migration from Snowflake to Cli…" at bounding box center [349, 150] width 236 height 184
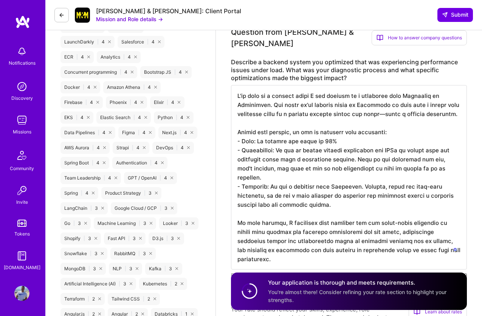
scroll to position [628, 0]
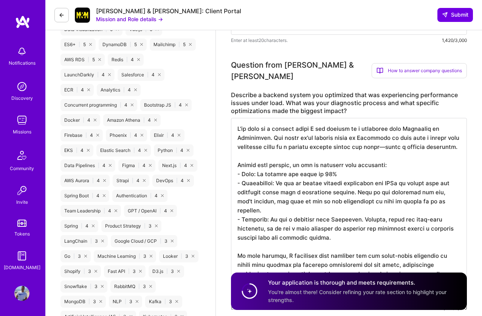
click at [384, 135] on textarea "To enrich screen reader interactions, please activate Accessibility in Grammarl…" at bounding box center [349, 210] width 236 height 184
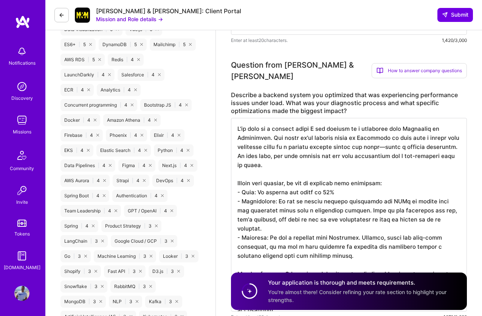
type textarea "I'll pick up a project where I was working on a migration from Snowflake to Cli…"
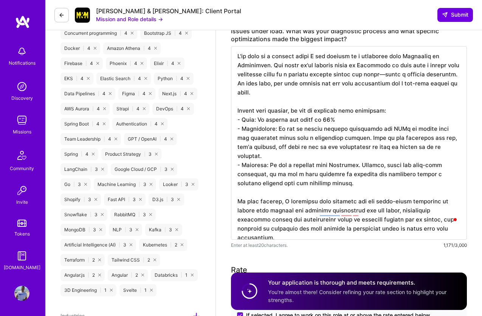
scroll to position [704, 0]
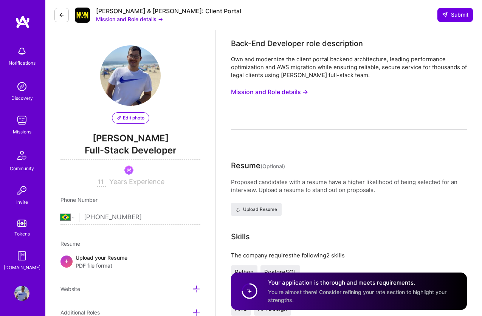
select select "BR"
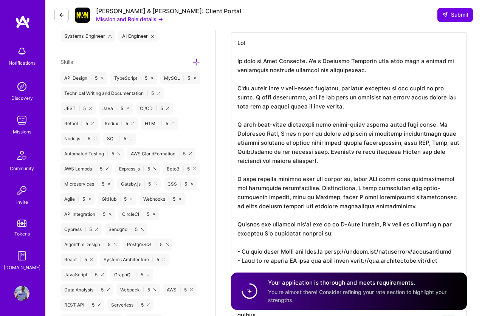
scroll to position [1, 0]
click at [339, 155] on textarea "To enrich screen reader interactions, please activate Accessibility in Grammarl…" at bounding box center [349, 183] width 236 height 302
click at [354, 154] on textarea "To enrich screen reader interactions, please activate Accessibility in Grammarl…" at bounding box center [349, 183] width 236 height 302
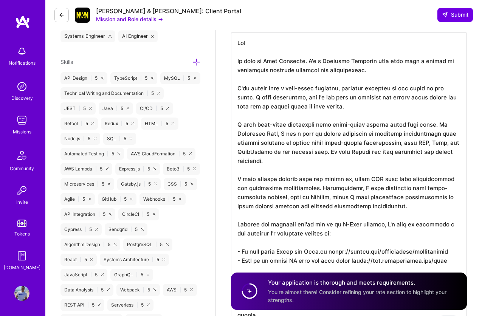
scroll to position [360, 0]
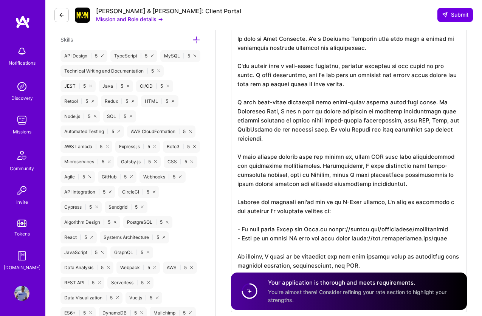
click at [250, 155] on textarea "To enrich screen reader interactions, please activate Accessibility in Grammarl…" at bounding box center [349, 161] width 236 height 302
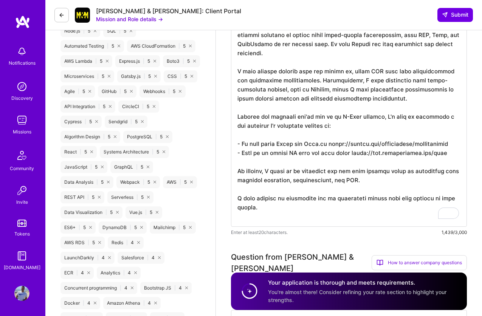
scroll to position [446, 0]
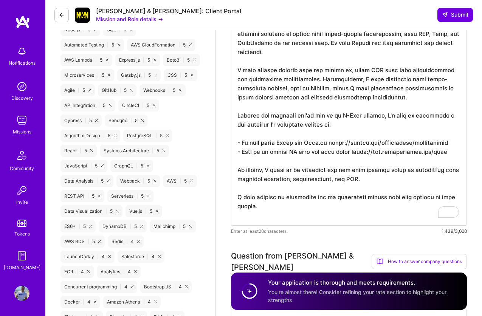
click at [258, 97] on textarea "To enrich screen reader interactions, please activate Accessibility in Grammarl…" at bounding box center [349, 74] width 236 height 302
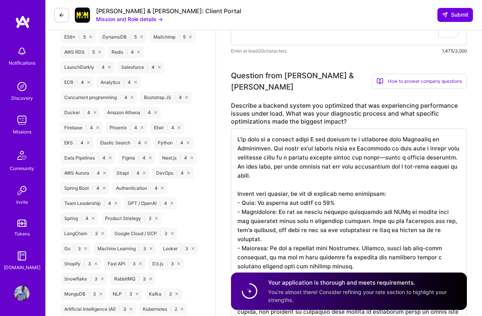
scroll to position [1, 0]
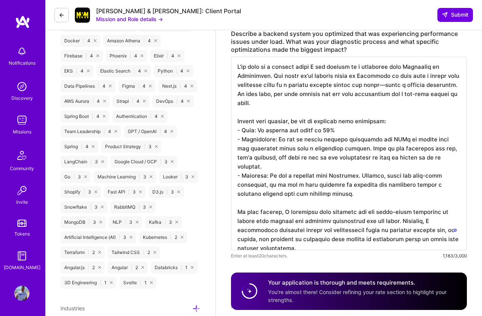
type textarea "Hi! My name is [PERSON_NAME]. I'm a Software Engineer with more than a decade o…"
click at [352, 200] on textarea "To enrich screen reader interactions, please activate Accessibility in Grammarl…" at bounding box center [349, 153] width 236 height 193
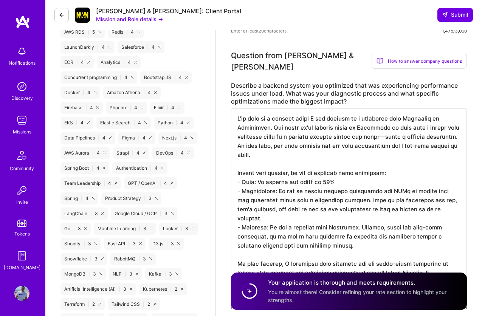
scroll to position [624, 0]
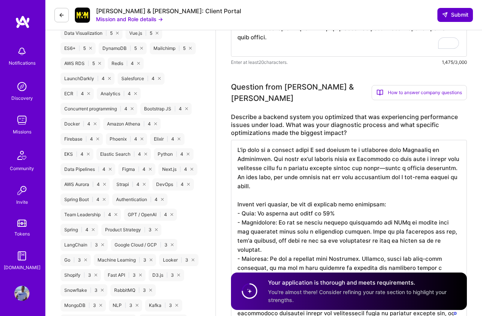
click at [453, 12] on span "Submit" at bounding box center [455, 15] width 26 height 8
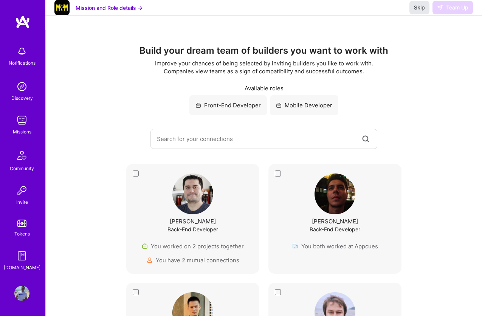
click at [420, 11] on span "Skip" at bounding box center [419, 8] width 11 height 8
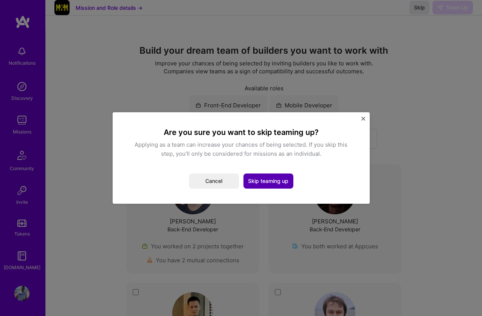
click at [260, 181] on button "Skip teaming up" at bounding box center [268, 180] width 50 height 15
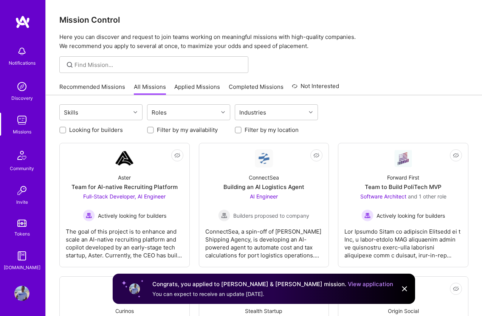
click at [348, 283] on link "View application" at bounding box center [370, 283] width 45 height 7
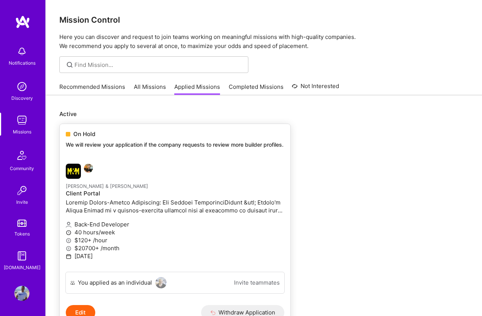
click at [249, 175] on link "[PERSON_NAME] & [PERSON_NAME] Client Portal Back-End Developer 40 hours/week $1…" at bounding box center [175, 215] width 230 height 114
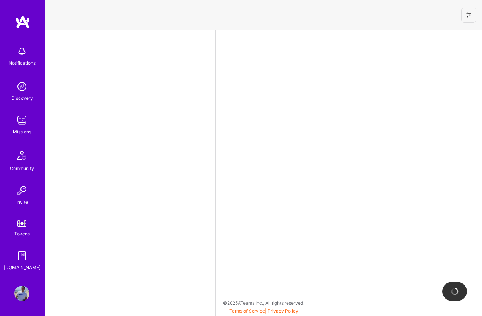
select select "BR"
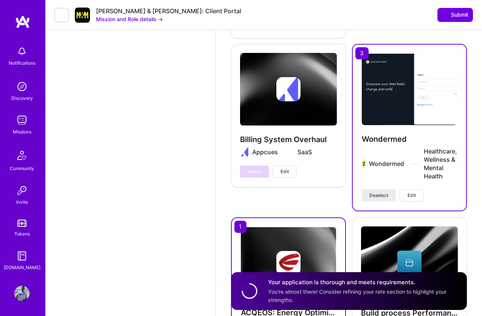
scroll to position [1947, 0]
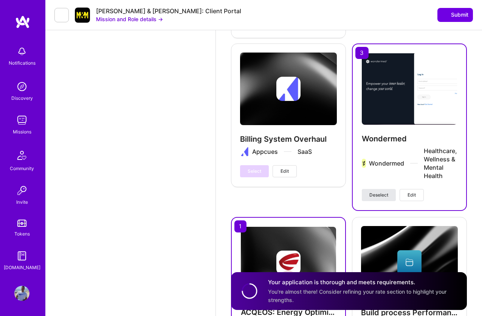
click at [385, 192] on span "Deselect" at bounding box center [378, 195] width 19 height 7
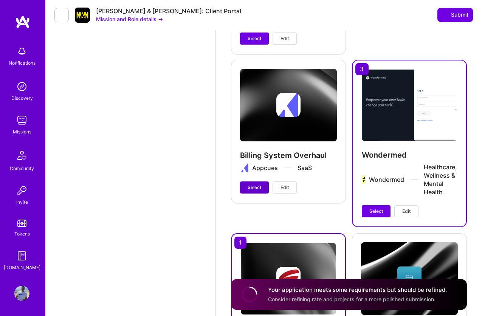
click at [252, 181] on button "Select" at bounding box center [254, 187] width 29 height 12
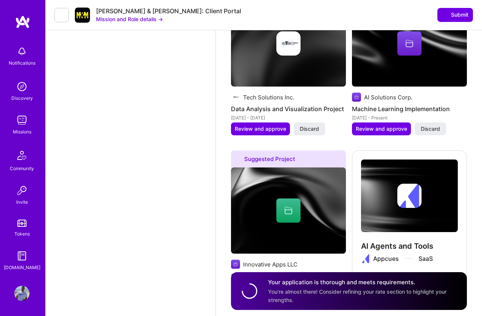
scroll to position [1370, 0]
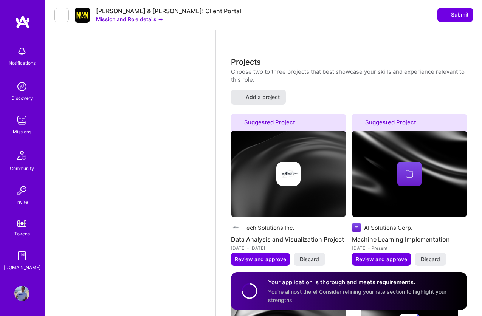
click at [263, 93] on span "Add a project" at bounding box center [258, 97] width 42 height 8
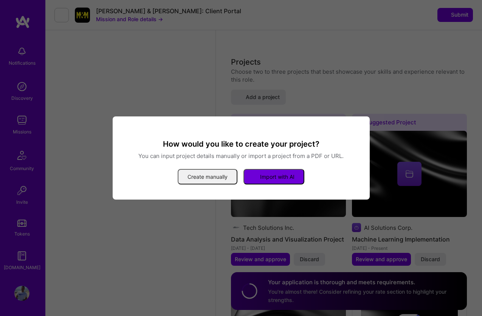
click at [216, 170] on button "Create manually" at bounding box center [208, 176] width 60 height 15
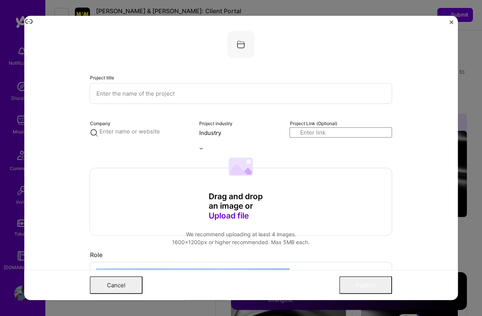
click at [217, 103] on input "text" at bounding box center [241, 93] width 302 height 21
type input "Migration from Snowflake to [GEOGRAPHIC_DATA]"
click at [142, 133] on input "text" at bounding box center [140, 131] width 100 height 8
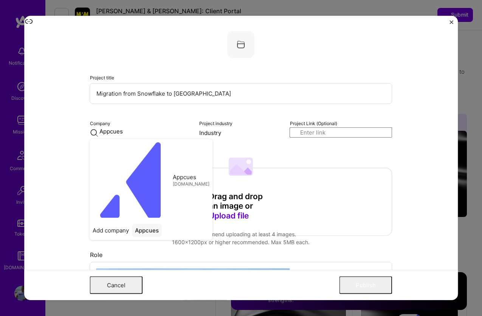
type input "Appcues"
click at [173, 181] on span "[DOMAIN_NAME]" at bounding box center [191, 184] width 37 height 6
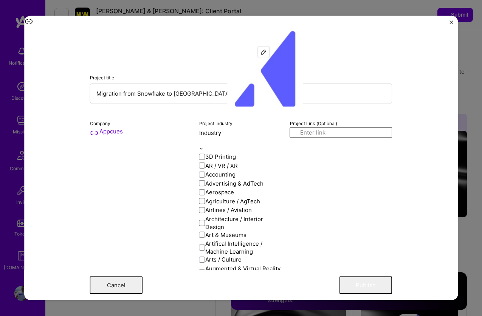
click at [221, 137] on input "text" at bounding box center [240, 141] width 82 height 8
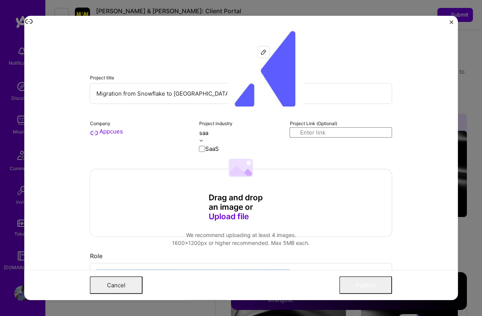
type input "saas"
click at [213, 153] on div "SaaS" at bounding box center [212, 149] width 14 height 8
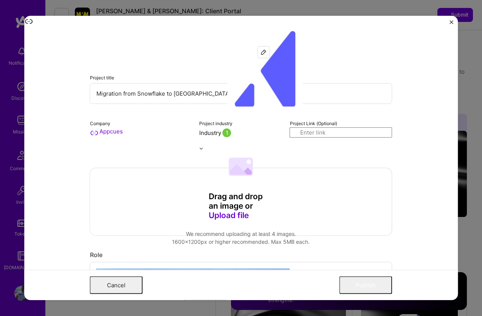
click at [317, 133] on input at bounding box center [341, 132] width 102 height 10
click at [314, 135] on input at bounding box center [341, 132] width 102 height 10
paste input "[URL][DOMAIN_NAME]"
type input "[URL][DOMAIN_NAME]"
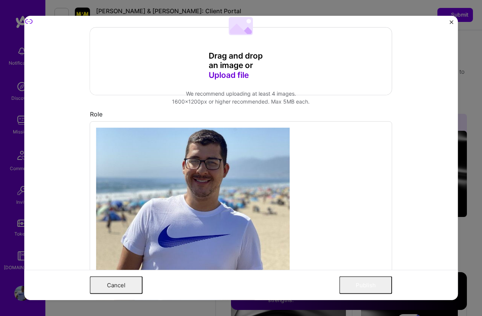
scroll to position [176, 0]
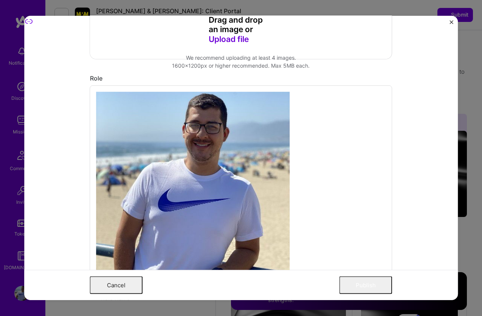
click at [164, 290] on input "text" at bounding box center [168, 298] width 145 height 16
type input "Senior Platform Engineer"
click at [297, 140] on div "Senior Platform Engineer Full-Stack Developer to I’m still working on this proj…" at bounding box center [241, 230] width 302 height 291
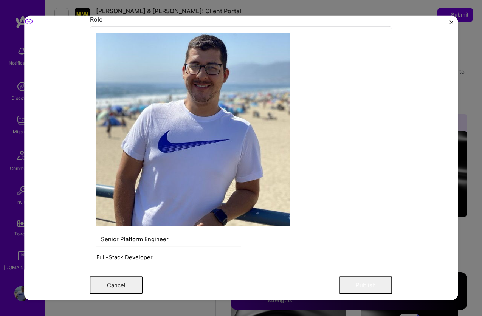
scroll to position [238, 0]
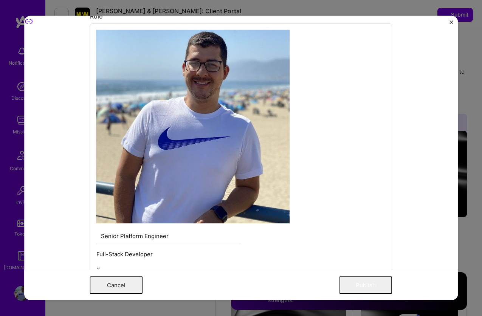
click at [165, 301] on span "I’m still working on this project" at bounding box center [143, 305] width 76 height 8
click at [0, 0] on input "I’m still working on this project" at bounding box center [0, 0] width 0 height 0
click at [134, 273] on input at bounding box center [129, 278] width 67 height 10
type input "[DATE]"
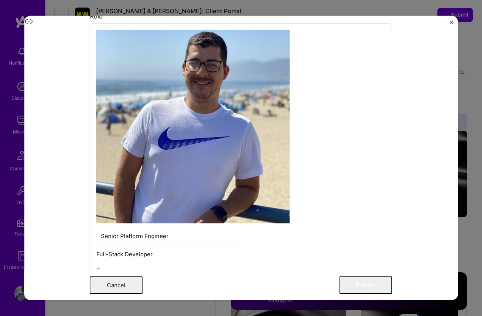
type input "click"
type input "snow"
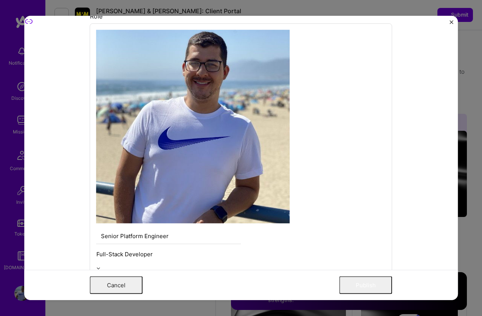
type input "A"
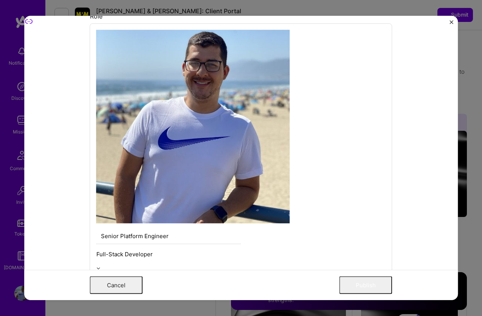
type input "AWS"
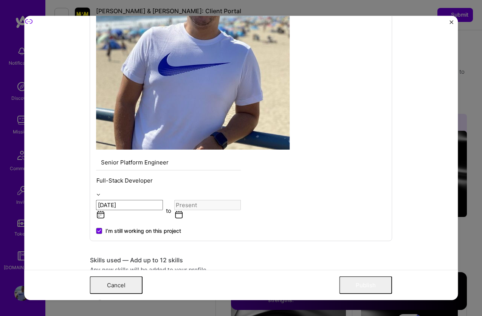
scroll to position [308, 0]
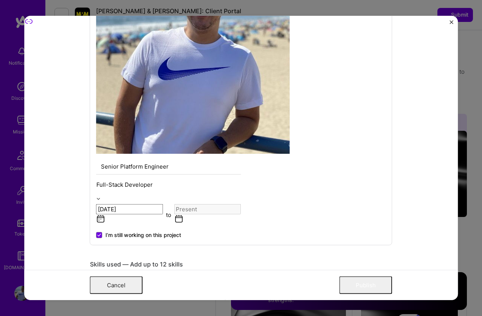
click at [154, 289] on div "AWS AWS" at bounding box center [171, 293] width 151 height 9
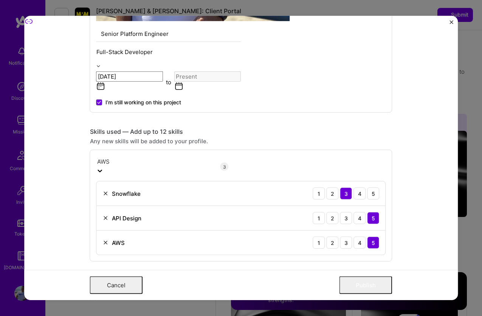
scroll to position [450, 0]
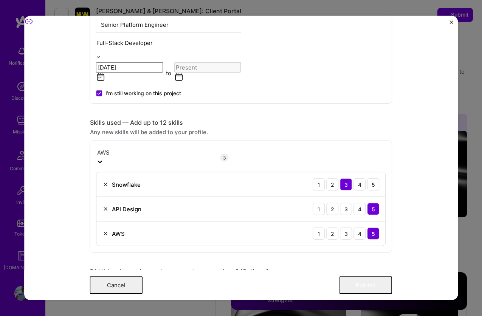
click at [0, 0] on input "I was involved in zero to one with this project" at bounding box center [0, 0] width 0 height 0
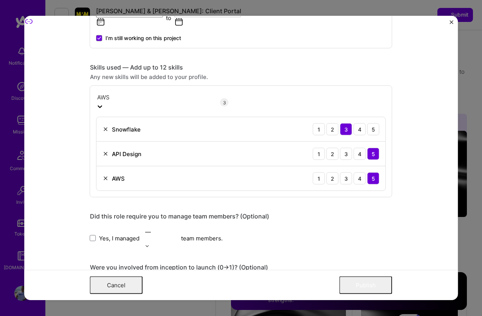
scroll to position [506, 0]
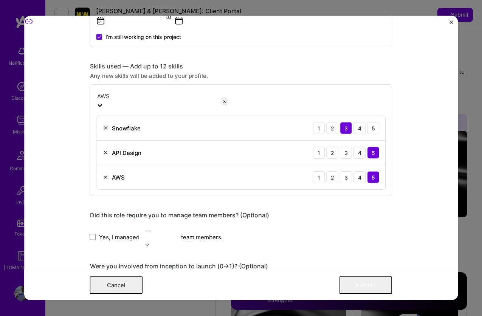
type textarea "9"
type textarea "23%"
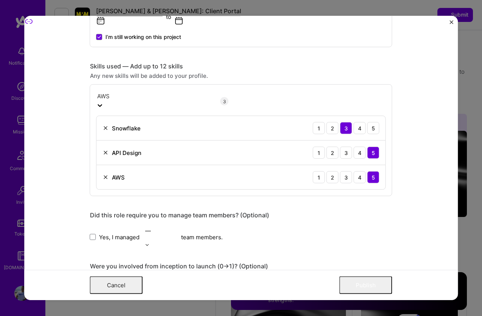
type textarea "Cost Improvements"
click at [169, 190] on div "Project title Migration from Snowflake to Clickhouse Company Appcues Project in…" at bounding box center [241, 89] width 302 height 1129
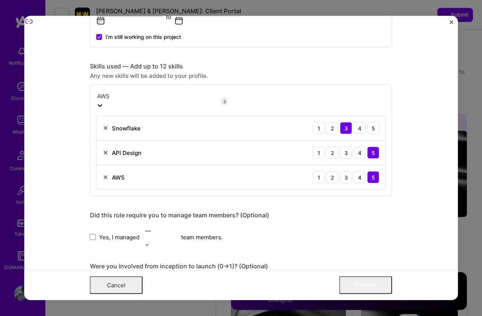
type textarea "~"
drag, startPoint x: 156, startPoint y: 138, endPoint x: 97, endPoint y: 128, distance: 59.8
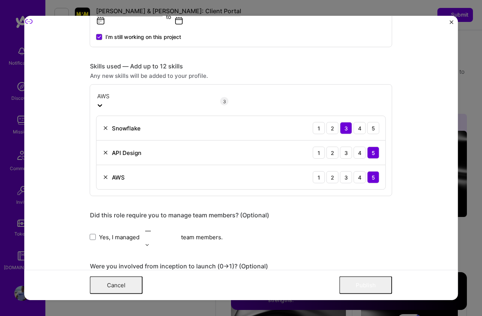
type textarea "20 -> 2 seconds"
type textarea "Query performance for the P95 queries"
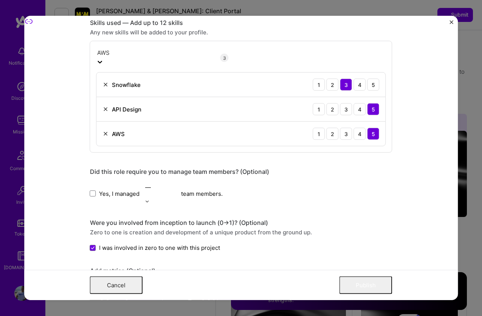
scroll to position [615, 0]
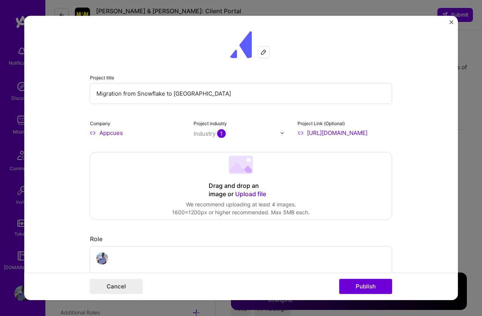
select select "BR"
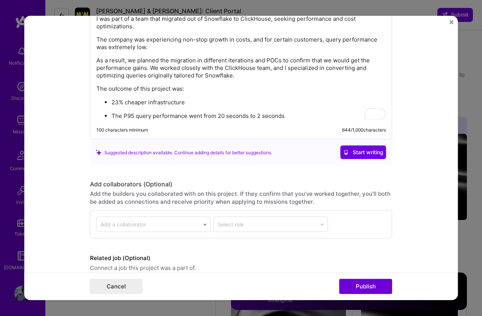
scroll to position [766, 0]
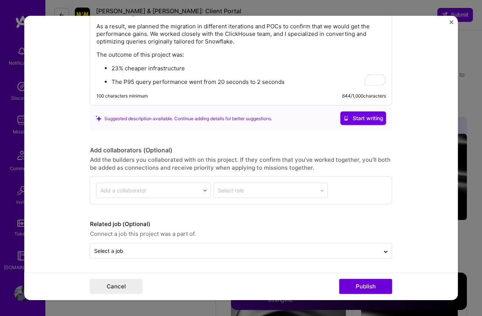
click at [246, 260] on form "Project title Migration from Snowflake to Clickhouse Company Appcues Project in…" at bounding box center [241, 158] width 434 height 284
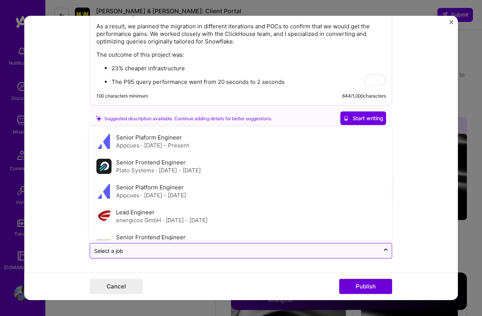
click at [250, 250] on input "text" at bounding box center [235, 251] width 282 height 8
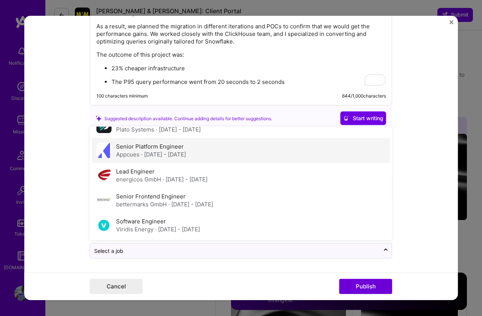
scroll to position [0, 0]
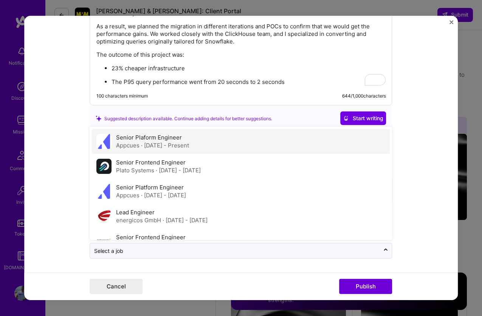
click at [239, 144] on div "Senior Plaform Engineer Appcues · [DATE] - Present" at bounding box center [241, 141] width 298 height 25
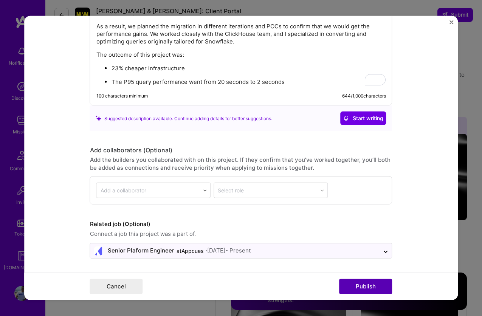
click at [350, 282] on button "Publish" at bounding box center [365, 286] width 53 height 15
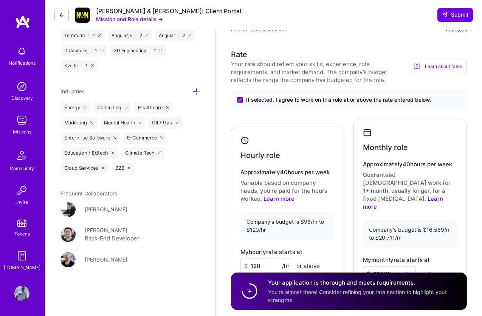
scroll to position [800, 0]
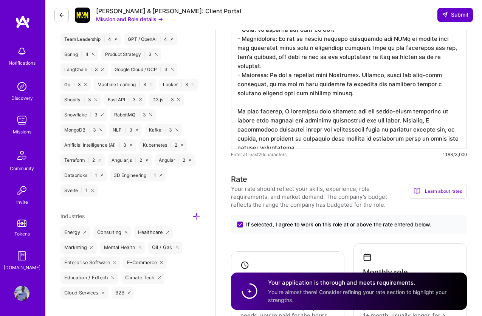
click at [448, 17] on span "Submit" at bounding box center [455, 15] width 26 height 8
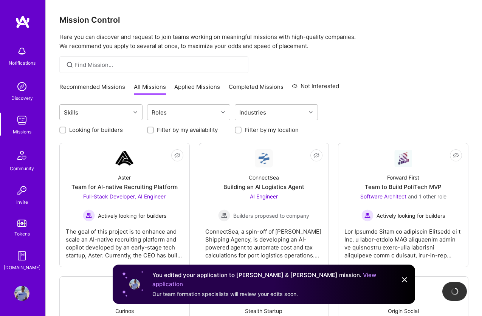
click at [332, 283] on link "View application" at bounding box center [264, 279] width 224 height 16
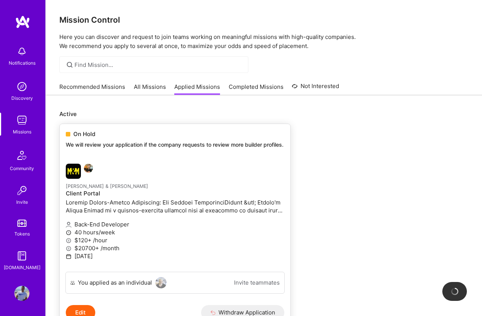
click at [233, 182] on p "[PERSON_NAME] & [PERSON_NAME]" at bounding box center [175, 186] width 218 height 8
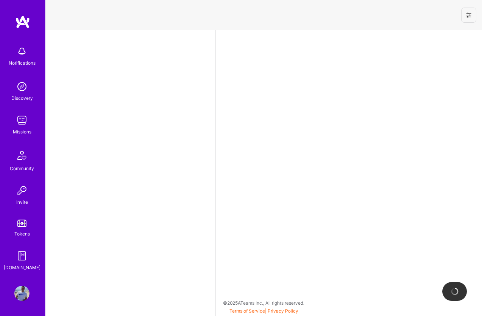
select select "BR"
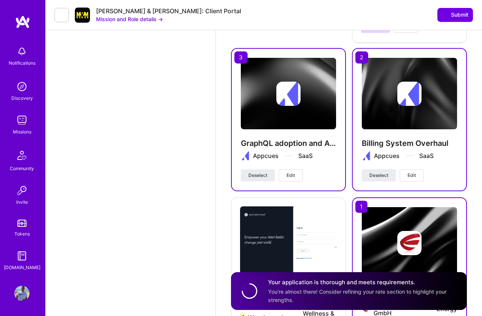
scroll to position [1928, 0]
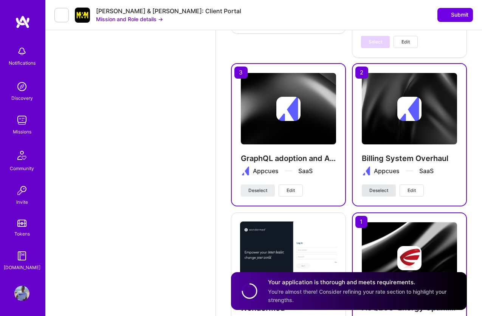
click at [384, 187] on span "Deselect" at bounding box center [378, 190] width 19 height 7
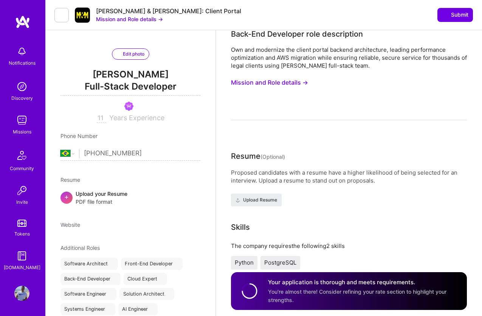
scroll to position [0, 0]
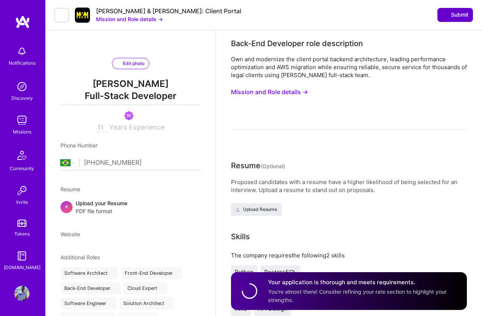
click at [451, 14] on span "Submit" at bounding box center [455, 15] width 26 height 8
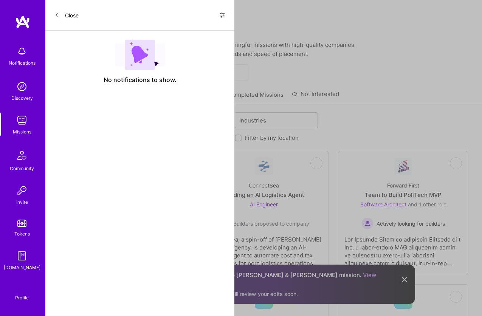
click at [22, 292] on img at bounding box center [22, 292] width 0 height 0
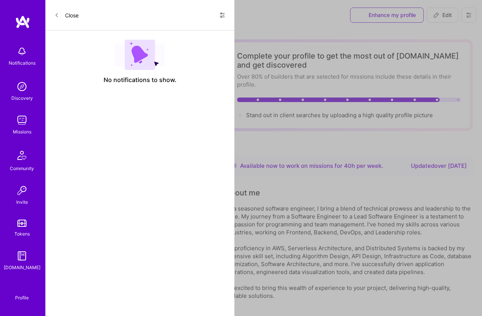
click at [448, 13] on span "Edit" at bounding box center [442, 15] width 19 height 8
select select "BR"
select select "Right Now"
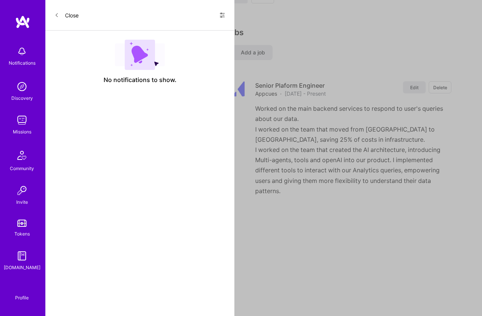
scroll to position [1686, 0]
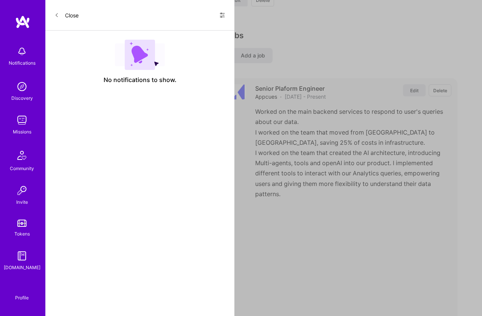
click at [409, 96] on button "Edit" at bounding box center [414, 90] width 23 height 12
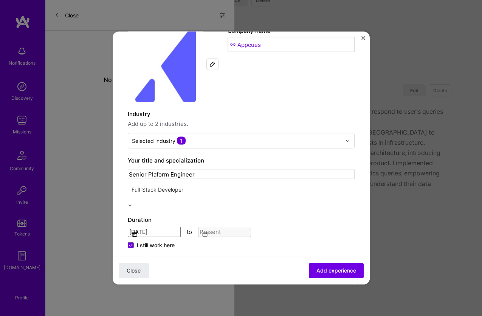
scroll to position [63, 0]
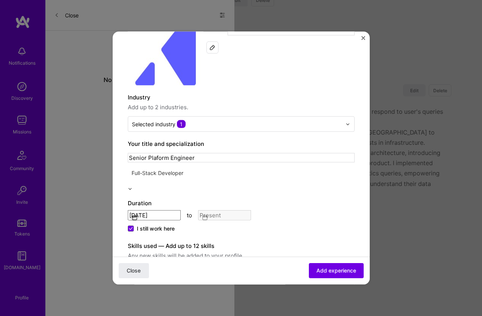
click at [148, 210] on input "[DATE]" at bounding box center [154, 215] width 53 height 10
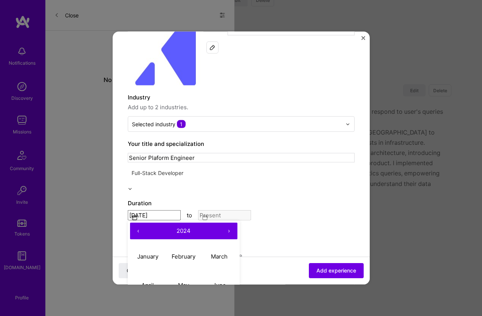
click at [227, 222] on button "›" at bounding box center [229, 230] width 17 height 17
click at [176, 252] on abbr "February" at bounding box center [183, 255] width 24 height 7
type input "[DATE]"
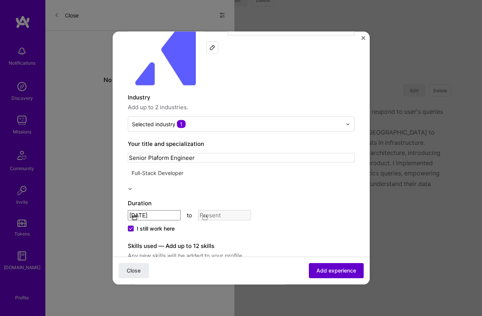
click at [336, 272] on span "Add experience" at bounding box center [336, 271] width 40 height 8
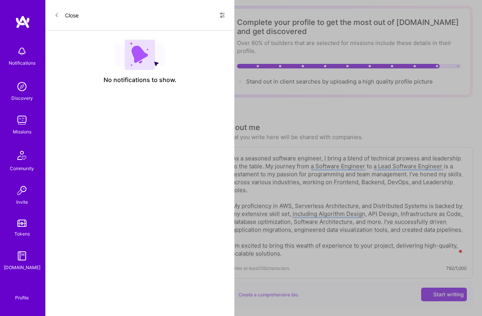
select select "BR"
select select "Right Now"
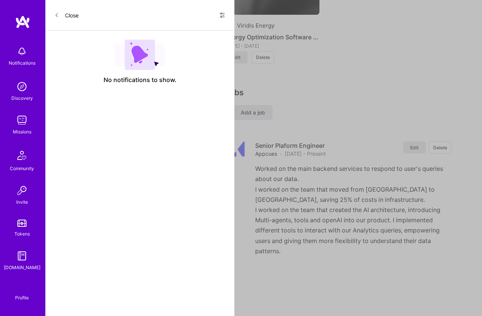
scroll to position [1777, 0]
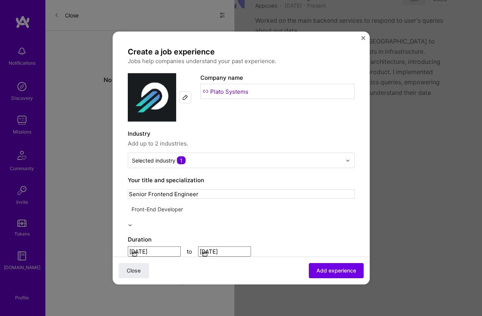
click at [229, 246] on input "[DATE]" at bounding box center [224, 251] width 53 height 10
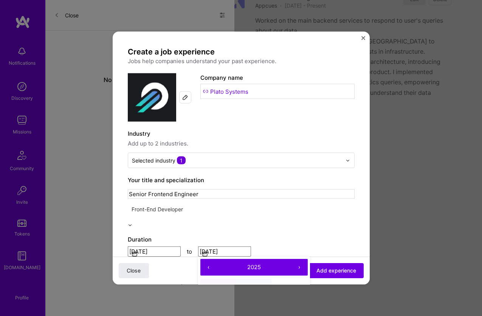
click at [259, 278] on button "February" at bounding box center [254, 292] width 36 height 29
type input "[DATE]"
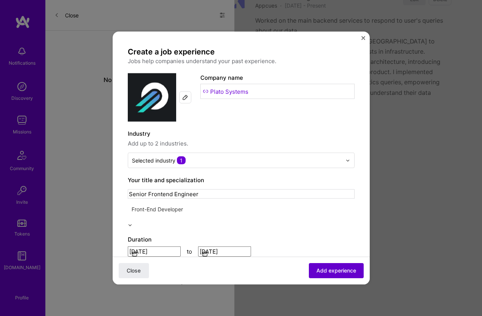
click at [323, 267] on span "Add experience" at bounding box center [336, 271] width 40 height 8
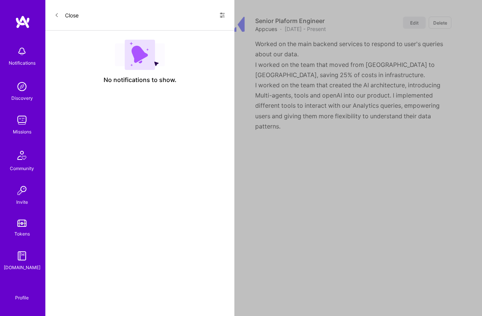
select select "BR"
select select "Right Now"
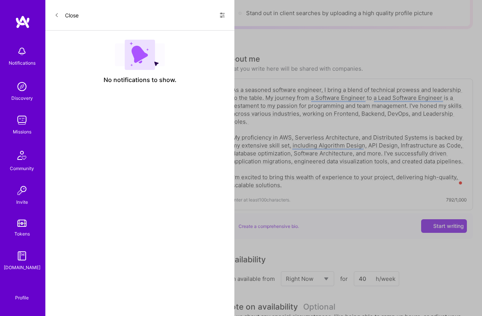
scroll to position [0, 0]
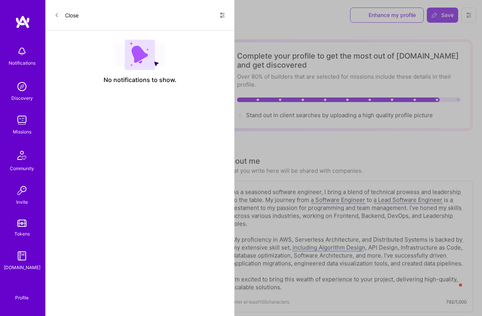
click at [22, 126] on img at bounding box center [21, 120] width 15 height 15
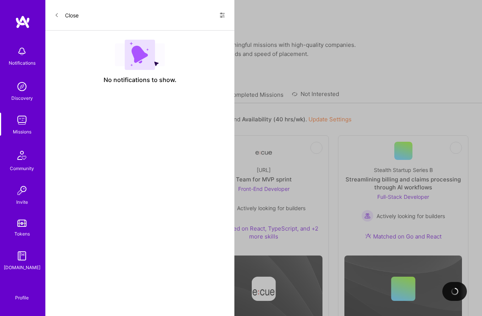
click at [183, 91] on link "Applied Missions" at bounding box center [197, 97] width 46 height 12
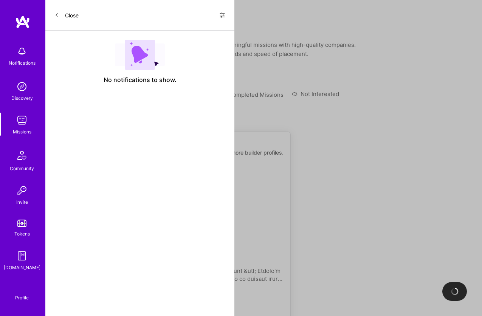
click at [271, 179] on link "[PERSON_NAME] & [PERSON_NAME] Client Portal Back-End Developer 40 hours/week $1…" at bounding box center [175, 252] width 230 height 175
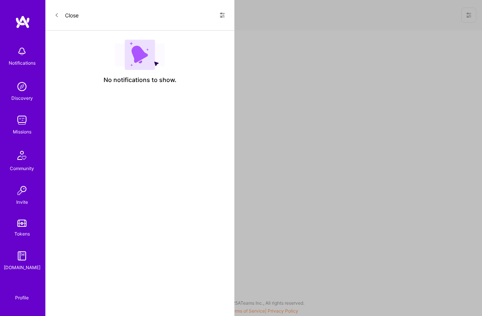
select select "BR"
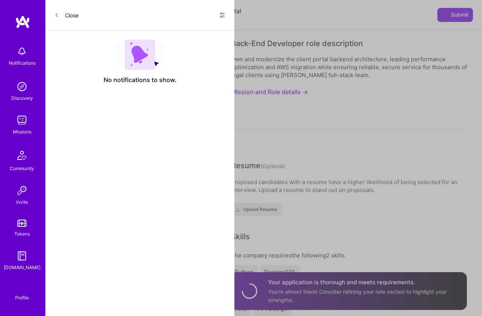
scroll to position [170, 0]
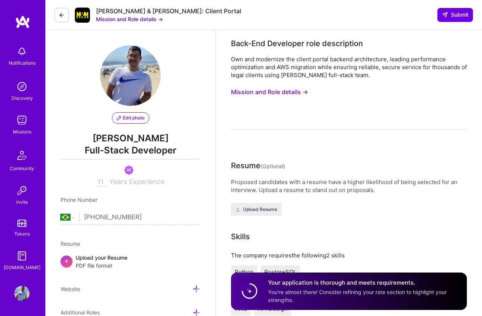
select select "BR"
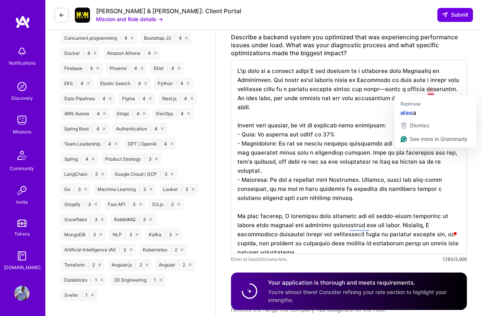
click at [430, 90] on textarea "To enrich screen reader interactions, please activate Accessibility in Grammarl…" at bounding box center [349, 156] width 236 height 193
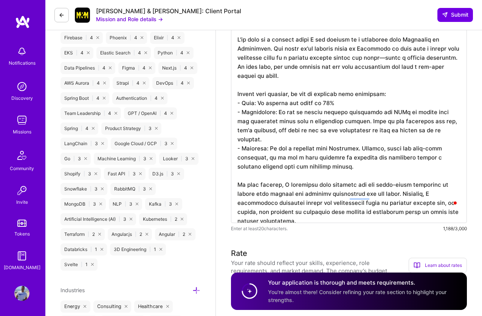
scroll to position [727, 0]
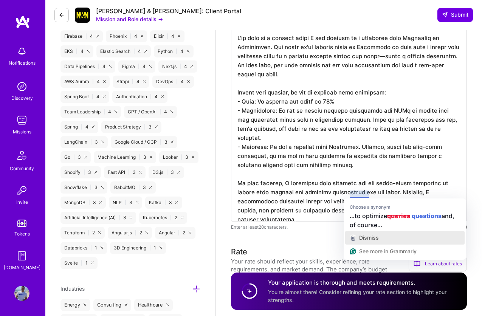
click at [374, 236] on span "Dismiss" at bounding box center [369, 237] width 20 height 6
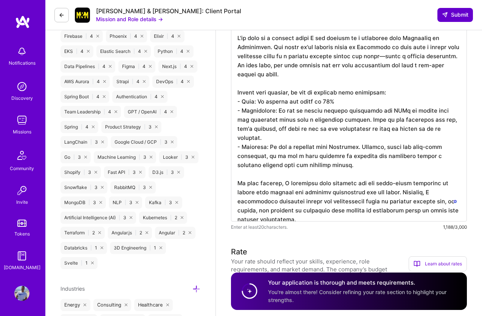
type textarea "L'ip dolo si a consect adipi E sed doeiusm te i utlaboree dolo Magnaaliq en Adm…"
click at [456, 15] on span "Submit" at bounding box center [455, 15] width 26 height 8
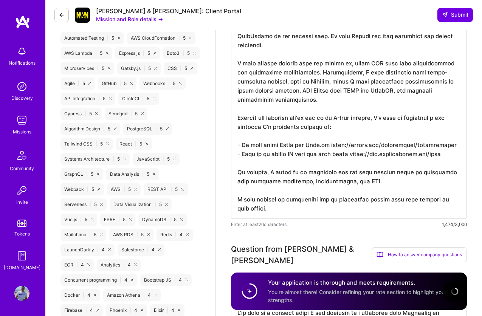
scroll to position [0, 0]
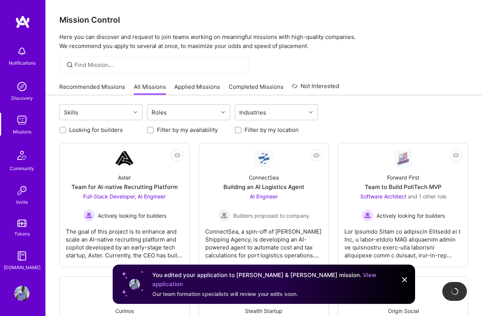
click at [187, 89] on link "Applied Missions" at bounding box center [197, 89] width 46 height 12
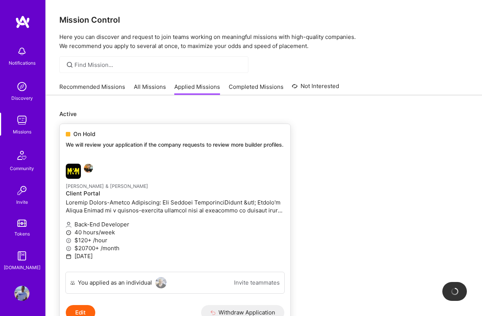
click at [198, 152] on div "On Hold We will review your application if the company requests to review more …" at bounding box center [175, 141] width 230 height 34
click at [273, 190] on h4 "Client Portal" at bounding box center [175, 193] width 218 height 7
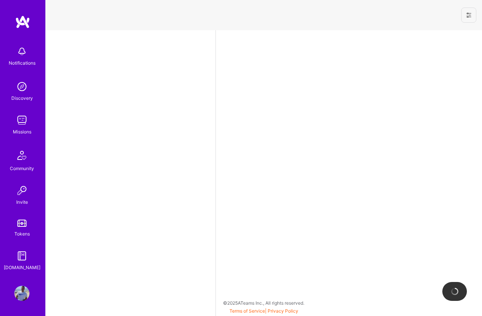
select select "BR"
